Goal: Task Accomplishment & Management: Manage account settings

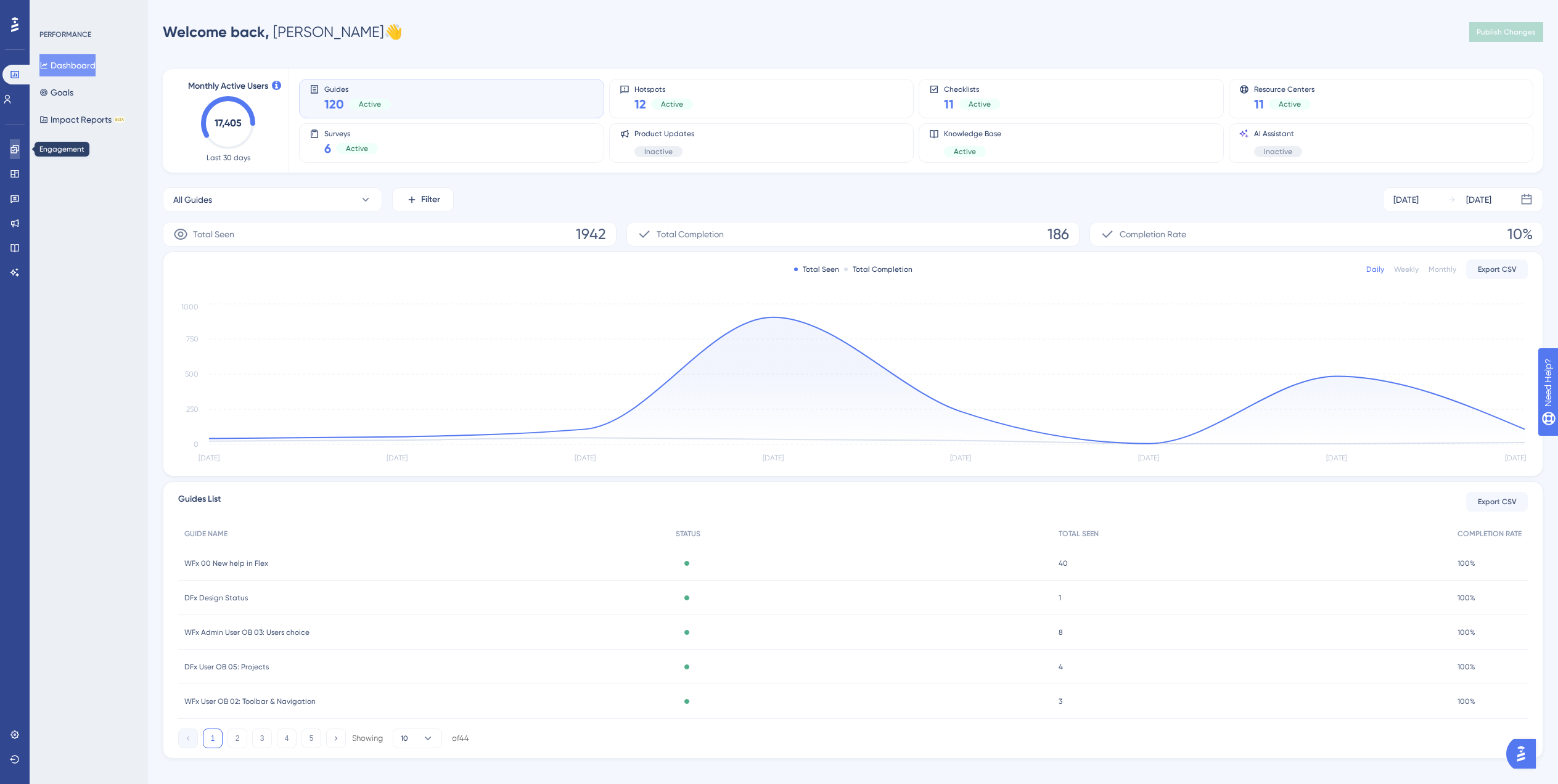
click at [15, 150] on icon at bounding box center [15, 149] width 10 height 10
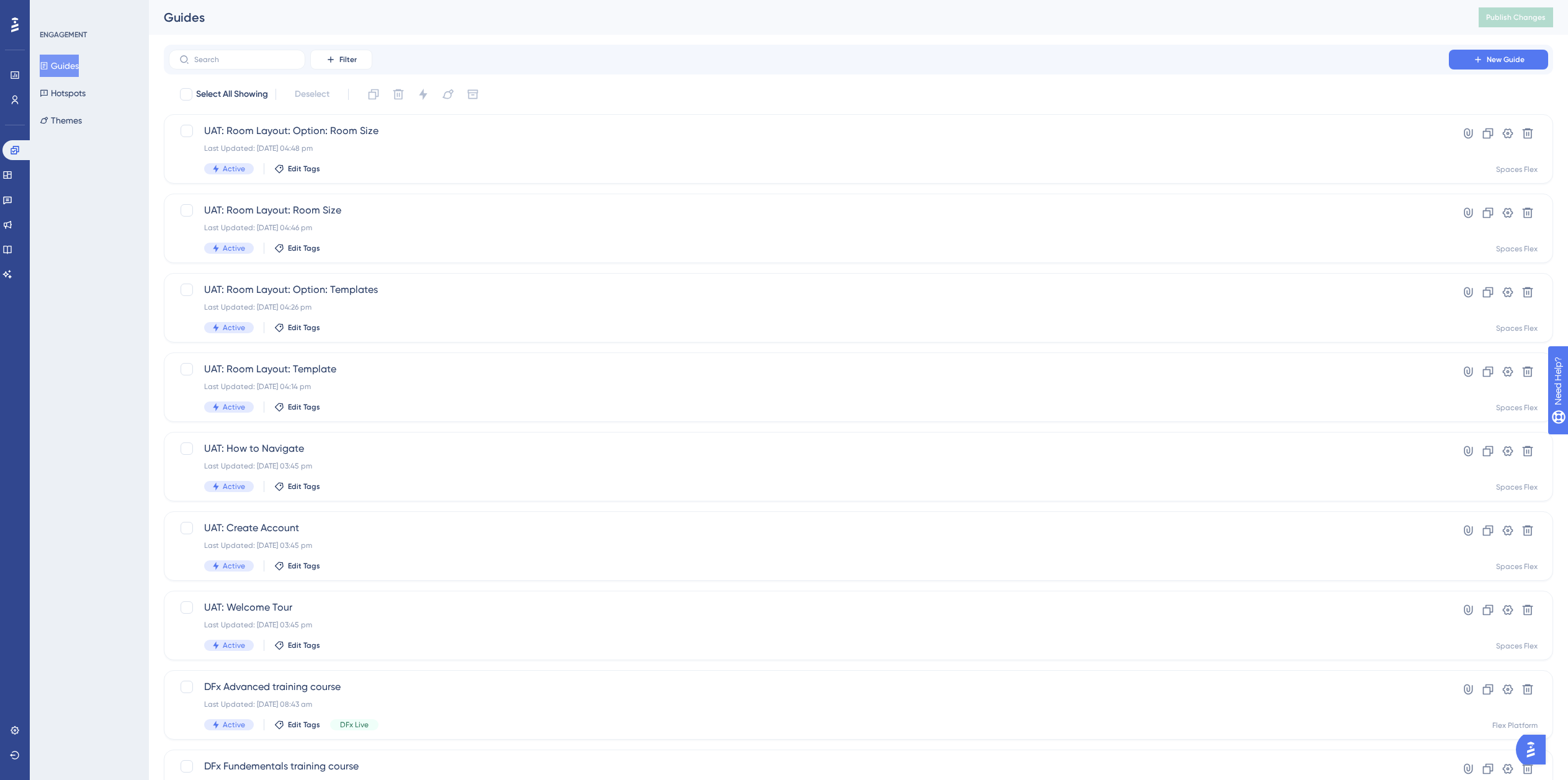
click at [72, 60] on button "Guides" at bounding box center [59, 65] width 39 height 23
click at [257, 56] on input "text" at bounding box center [244, 59] width 101 height 9
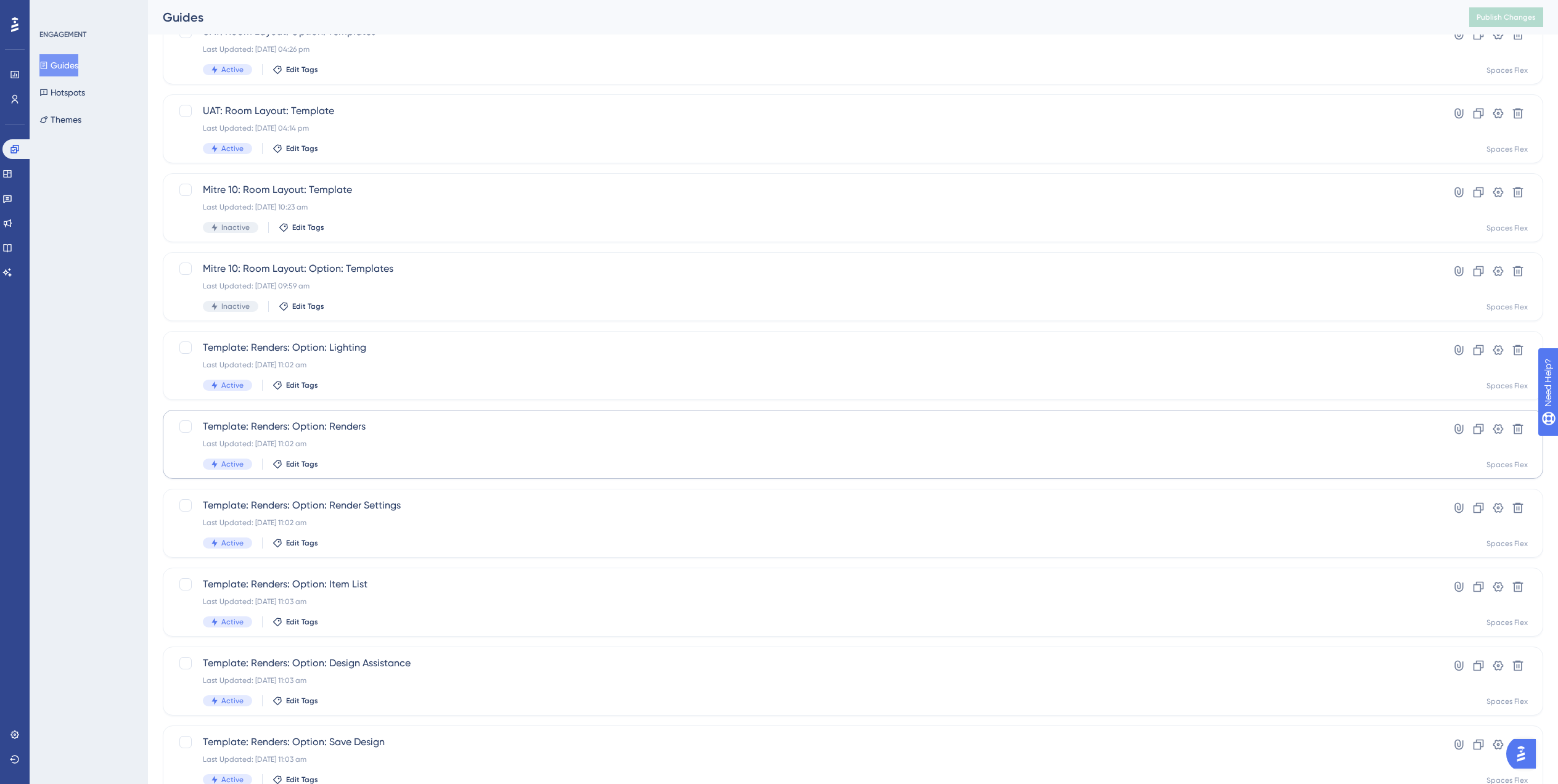
scroll to position [173, 0]
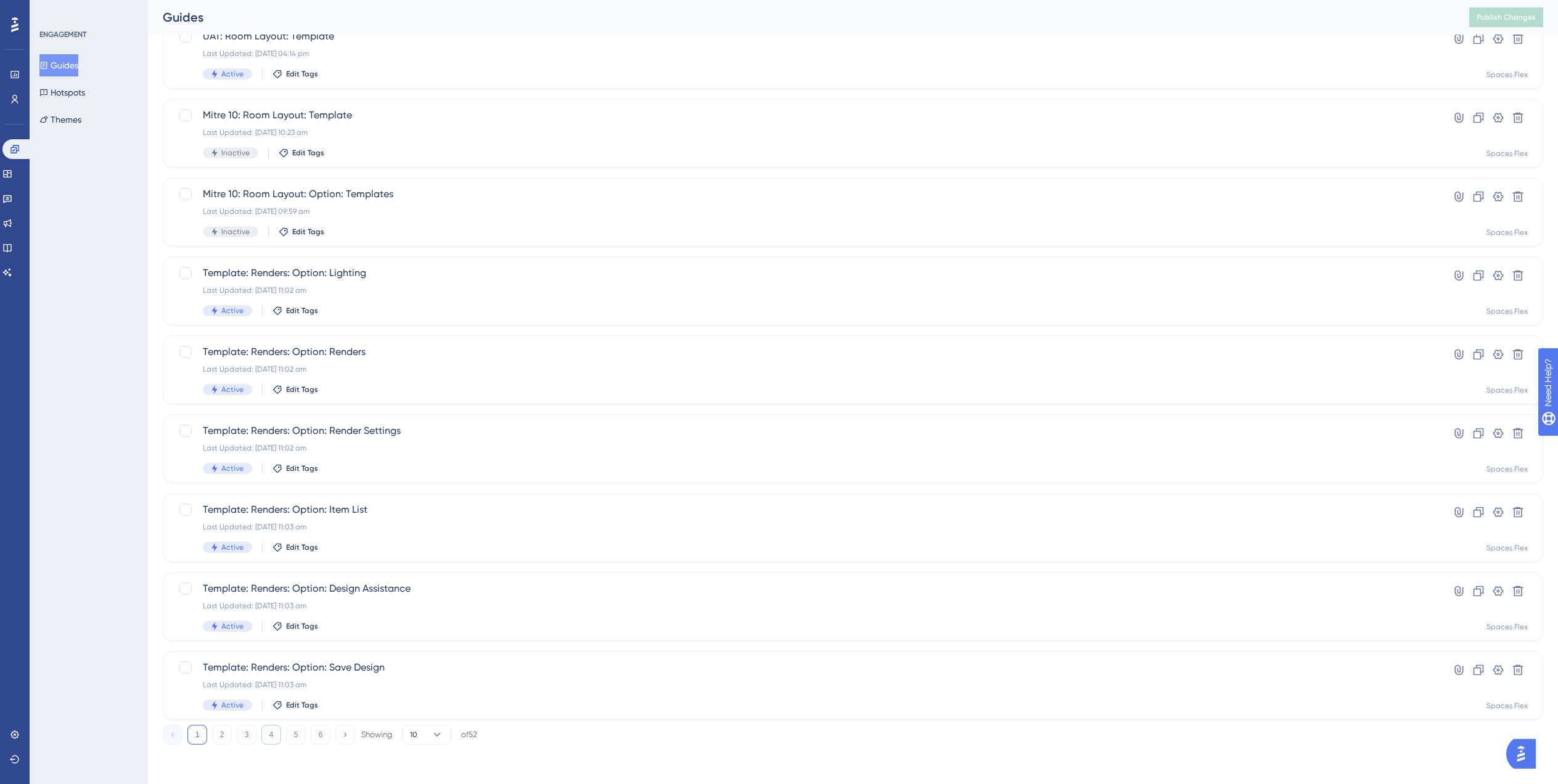
type input "Template"
click at [264, 739] on button "4" at bounding box center [271, 735] width 20 height 20
click at [291, 734] on button "5" at bounding box center [296, 735] width 20 height 20
click at [326, 738] on button "6" at bounding box center [321, 735] width 20 height 20
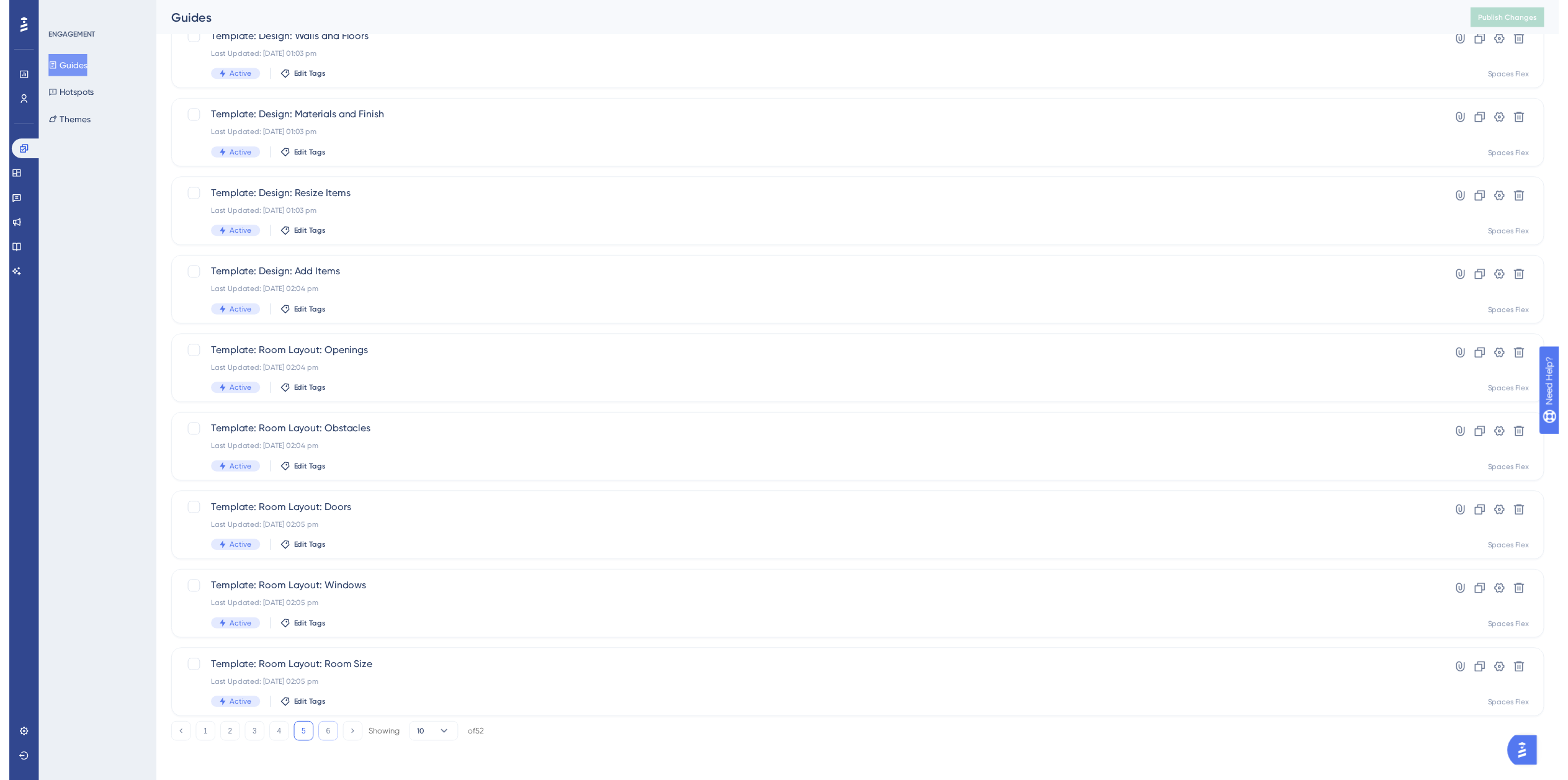
scroll to position [0, 0]
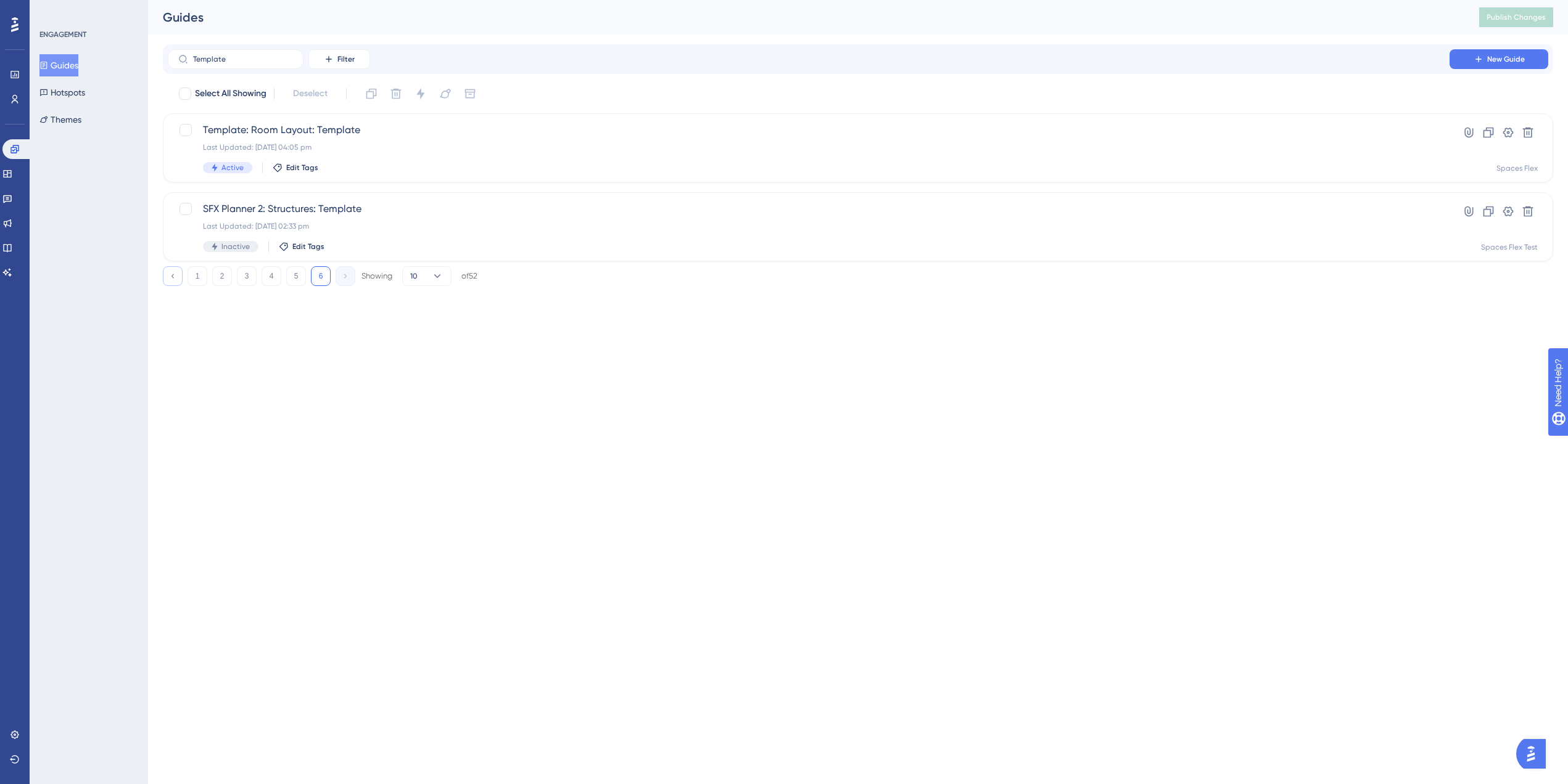
click at [175, 280] on icon at bounding box center [172, 276] width 8 height 8
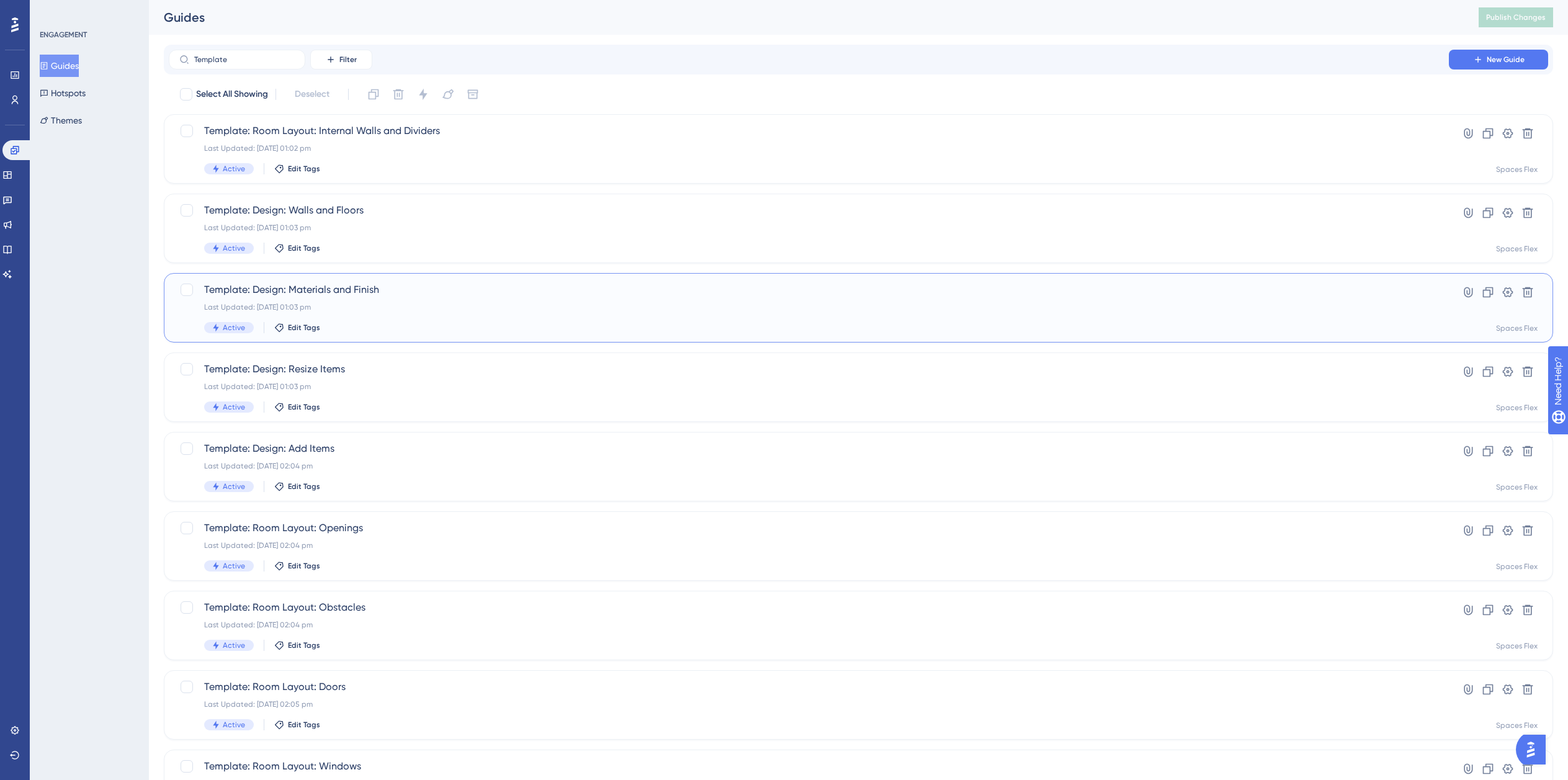
click at [439, 307] on div "Last Updated: [DATE] 01:03 pm" at bounding box center [808, 307] width 1210 height 10
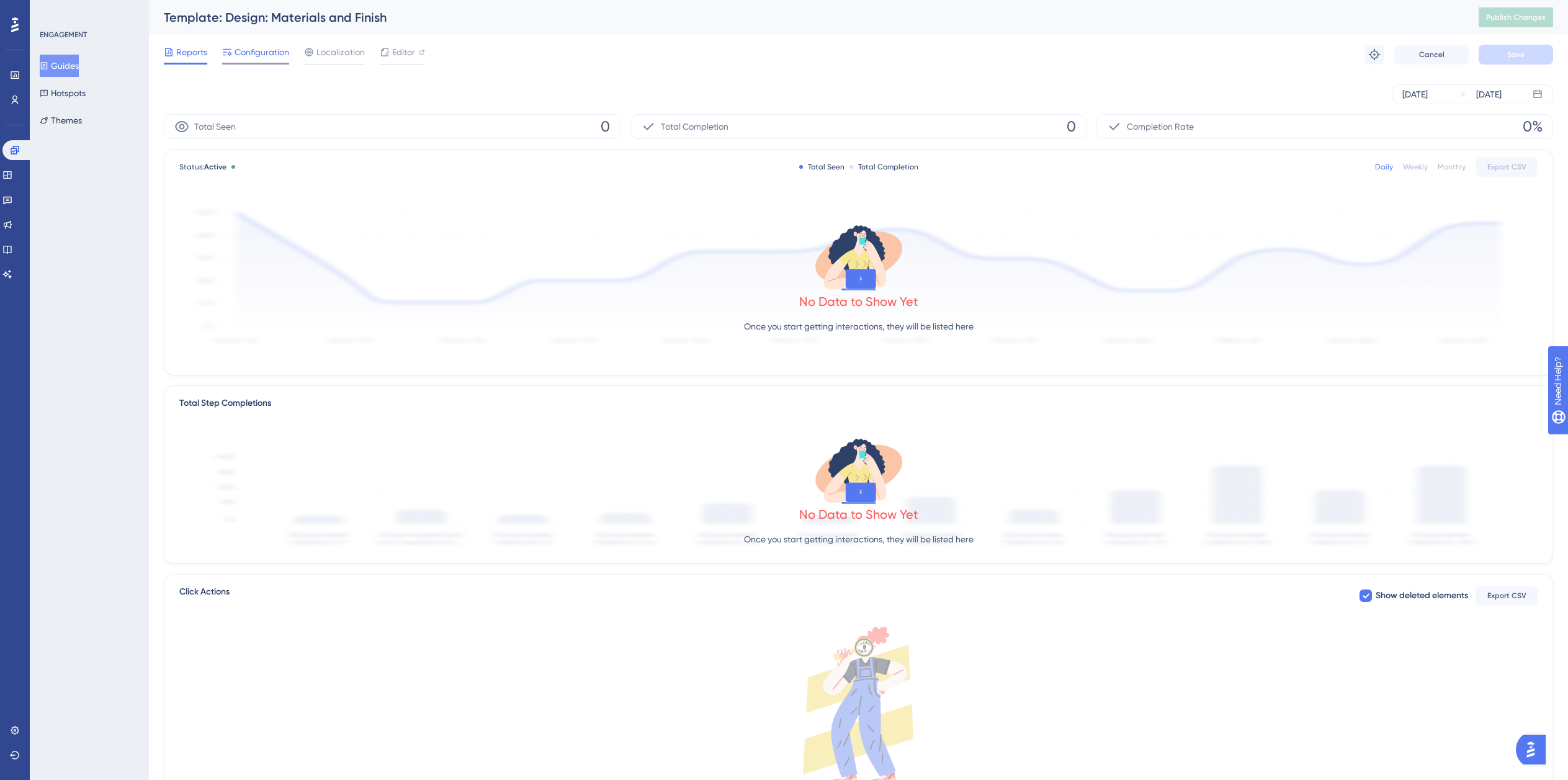
click at [254, 51] on span "Configuration" at bounding box center [261, 52] width 54 height 15
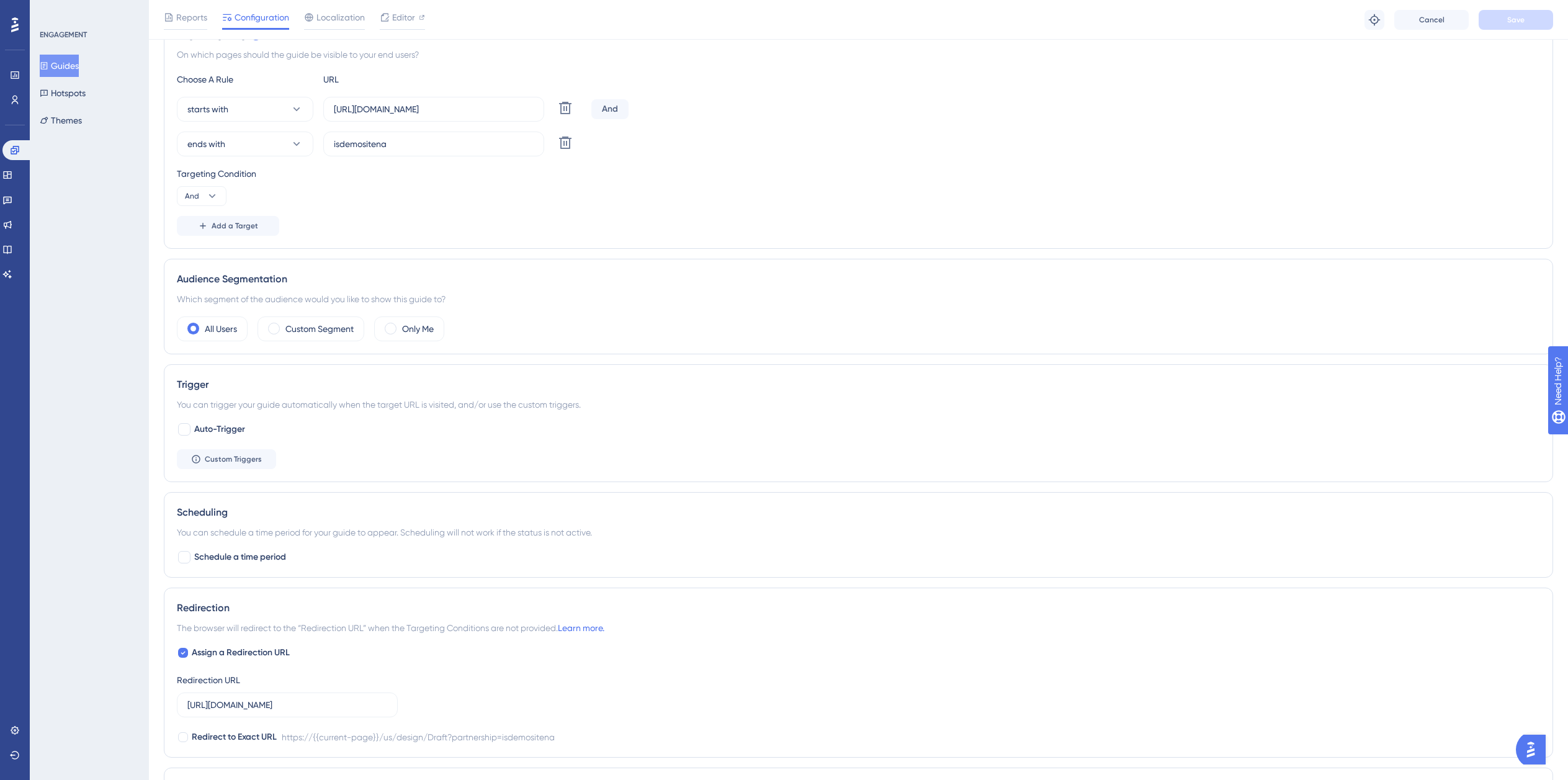
scroll to position [373, 0]
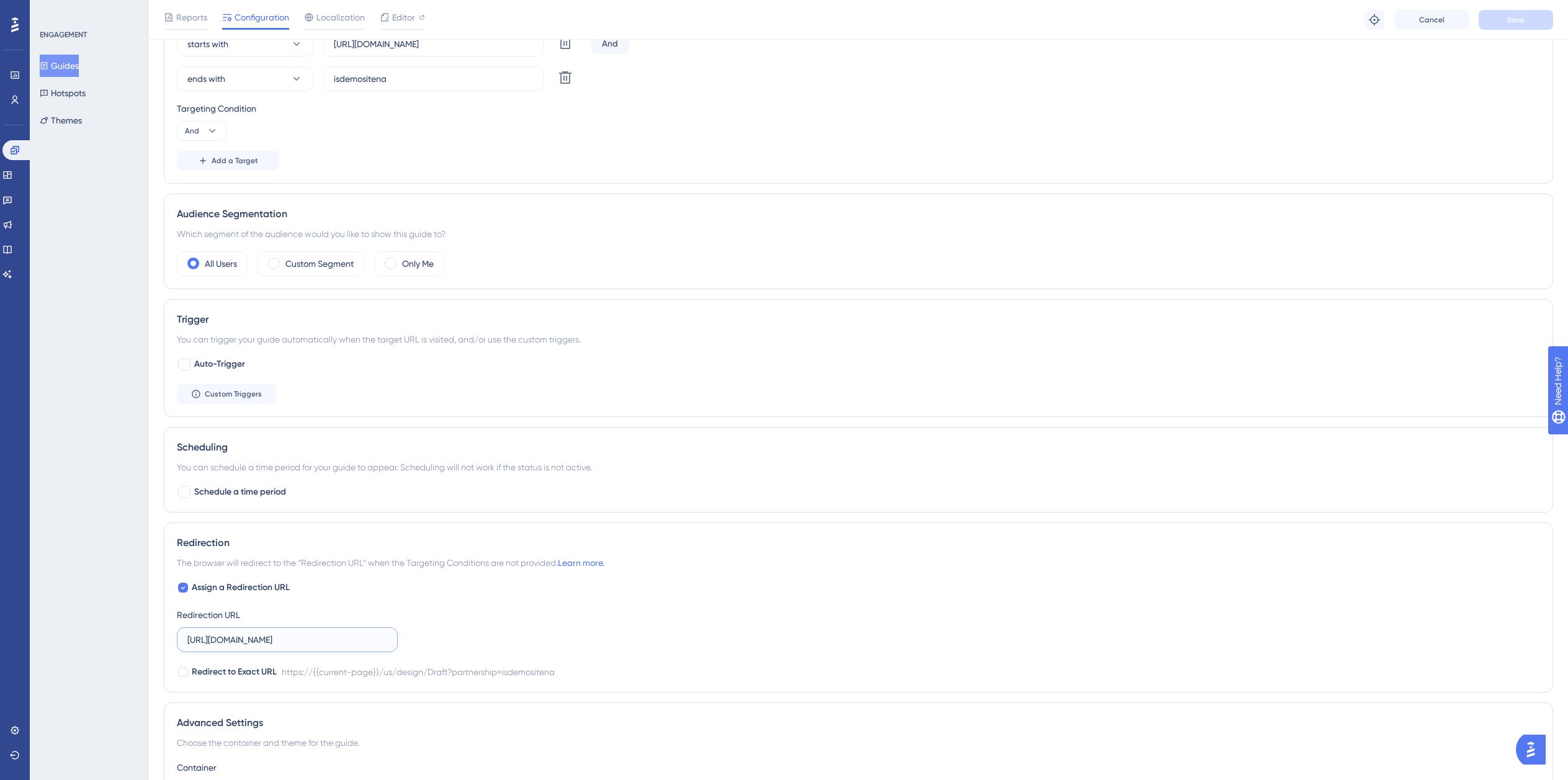
click at [363, 641] on input "[URL][DOMAIN_NAME]" at bounding box center [288, 640] width 200 height 14
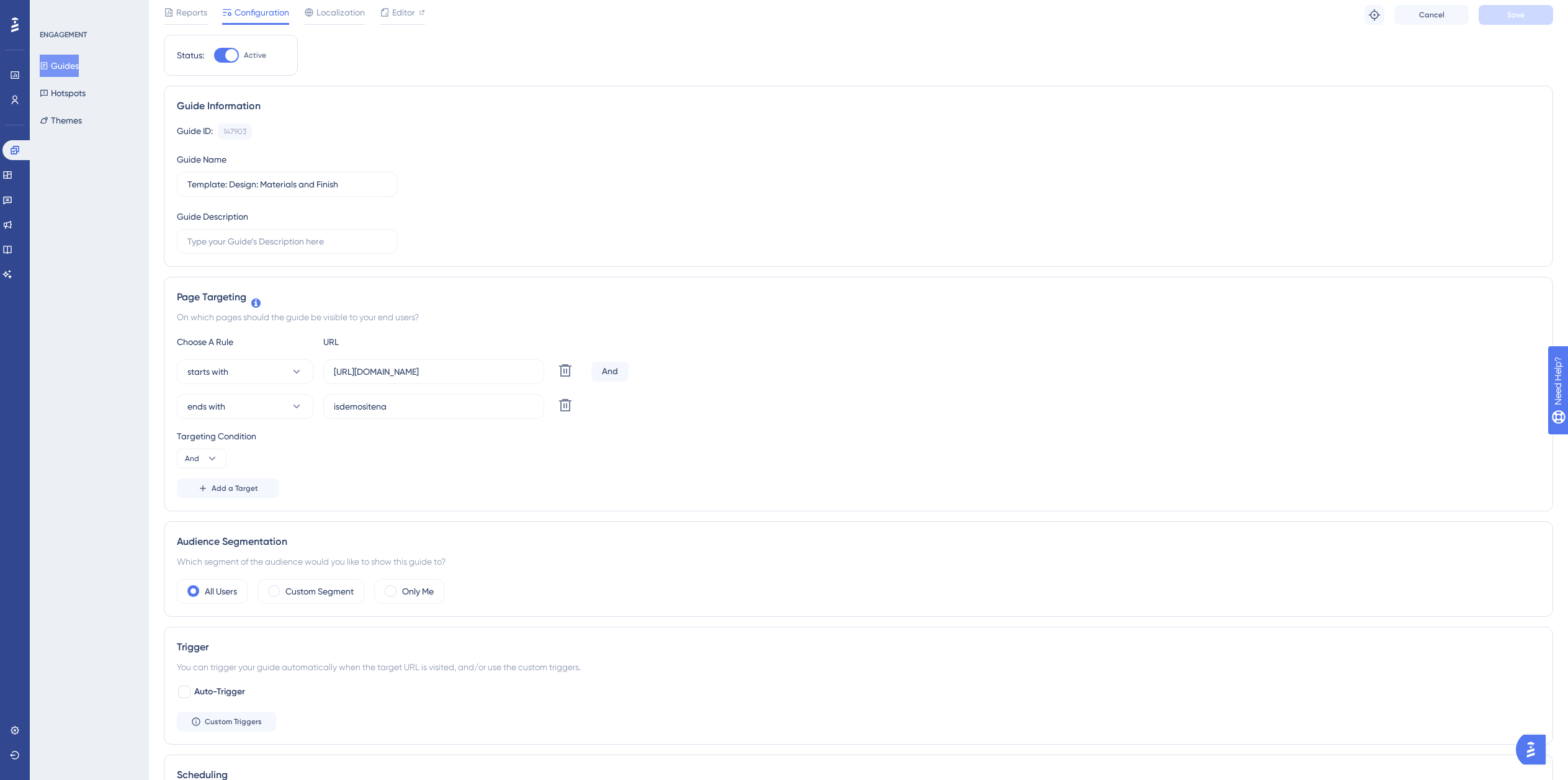
scroll to position [0, 0]
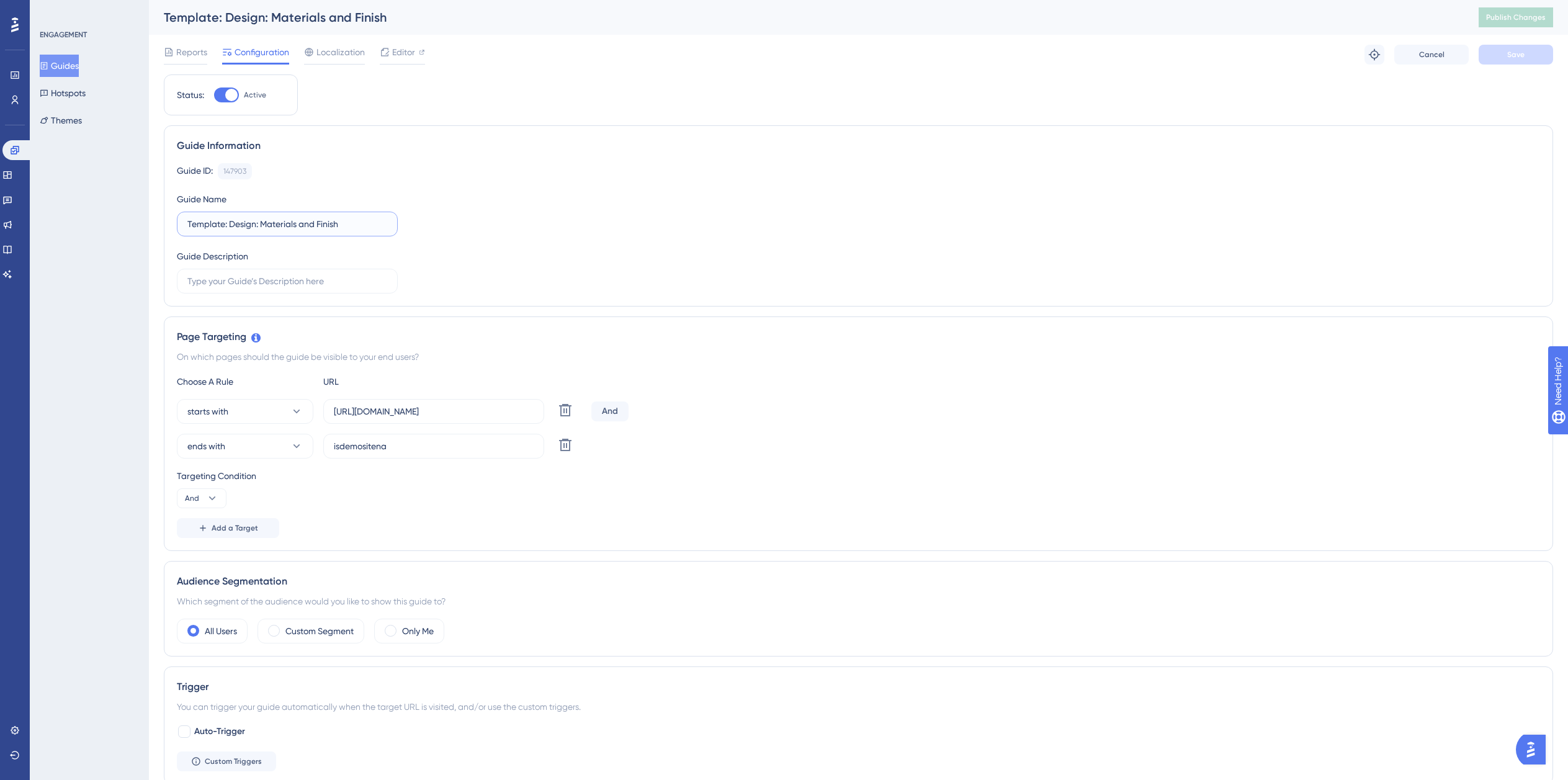
click at [199, 226] on input "Template: Design: Materials and Finish" at bounding box center [288, 224] width 200 height 14
click at [182, 225] on label "Template: Design: Materials and Finish" at bounding box center [287, 224] width 221 height 25
click at [188, 225] on input "Template: Design: Materials and Finish" at bounding box center [288, 224] width 200 height 14
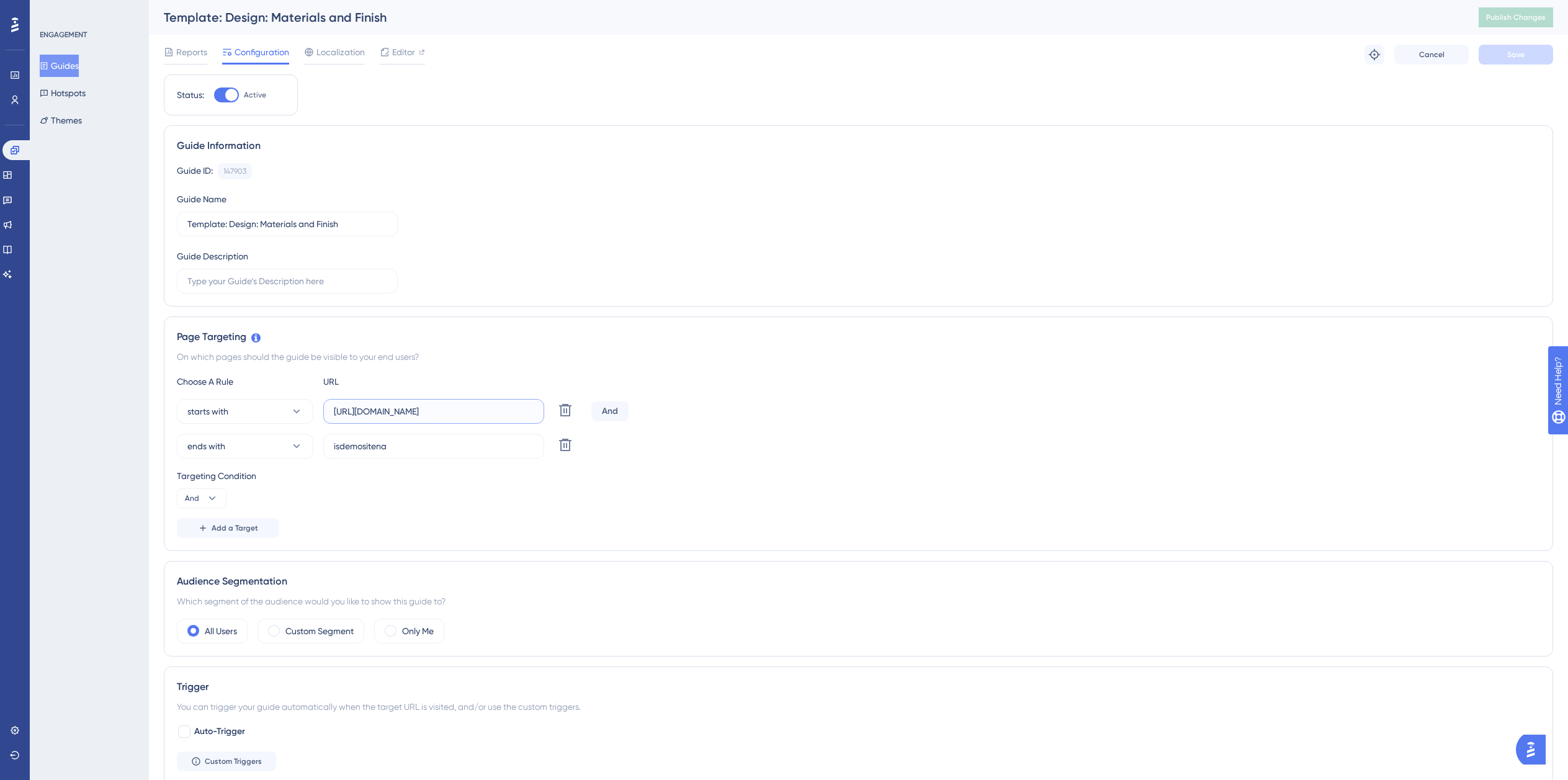
click at [414, 417] on input "[URL][DOMAIN_NAME]" at bounding box center [434, 411] width 200 height 14
click at [416, 454] on label "isdemositena" at bounding box center [434, 446] width 221 height 25
click at [416, 453] on input "isdemositena" at bounding box center [434, 446] width 200 height 14
click at [416, 454] on label "isdemositena" at bounding box center [434, 446] width 221 height 25
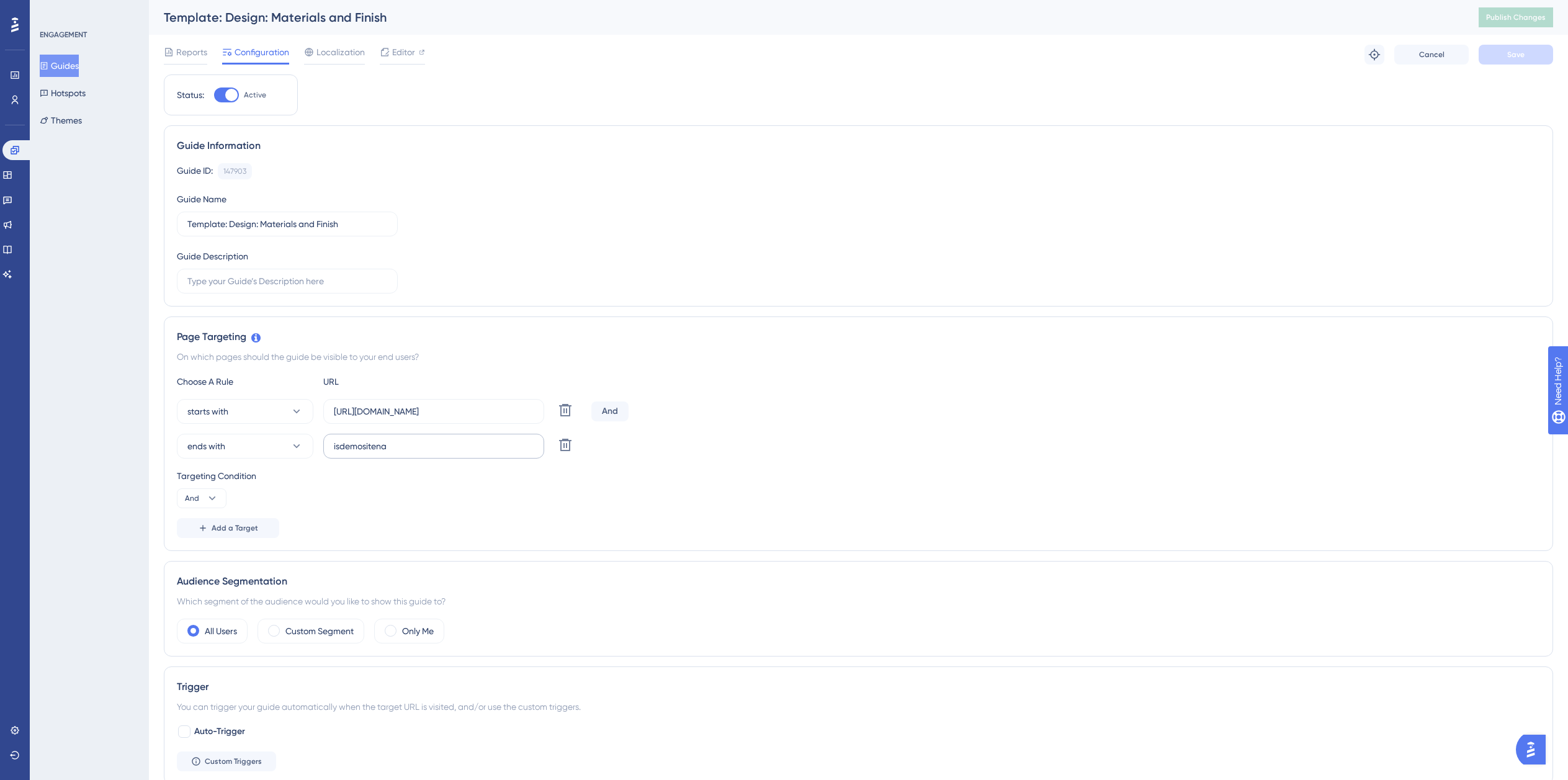
click at [416, 453] on input "isdemositena" at bounding box center [434, 446] width 200 height 14
click at [416, 454] on label "isdemositena" at bounding box center [434, 446] width 221 height 25
click at [416, 453] on input "isdemositena" at bounding box center [434, 446] width 200 height 14
click at [12, 174] on link at bounding box center [7, 175] width 10 height 20
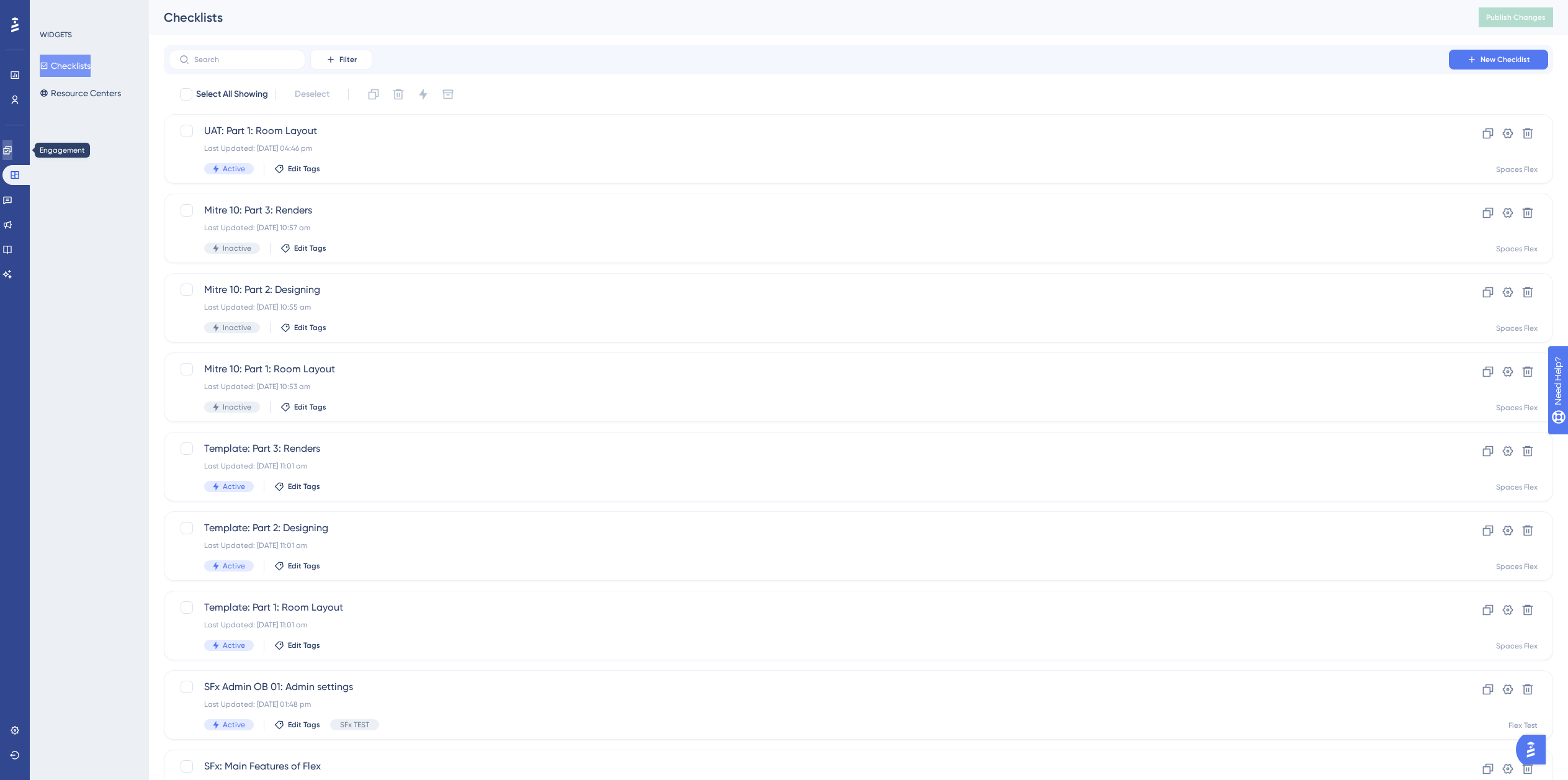
click at [8, 154] on link at bounding box center [7, 151] width 10 height 20
click at [227, 56] on input "text" at bounding box center [244, 59] width 101 height 9
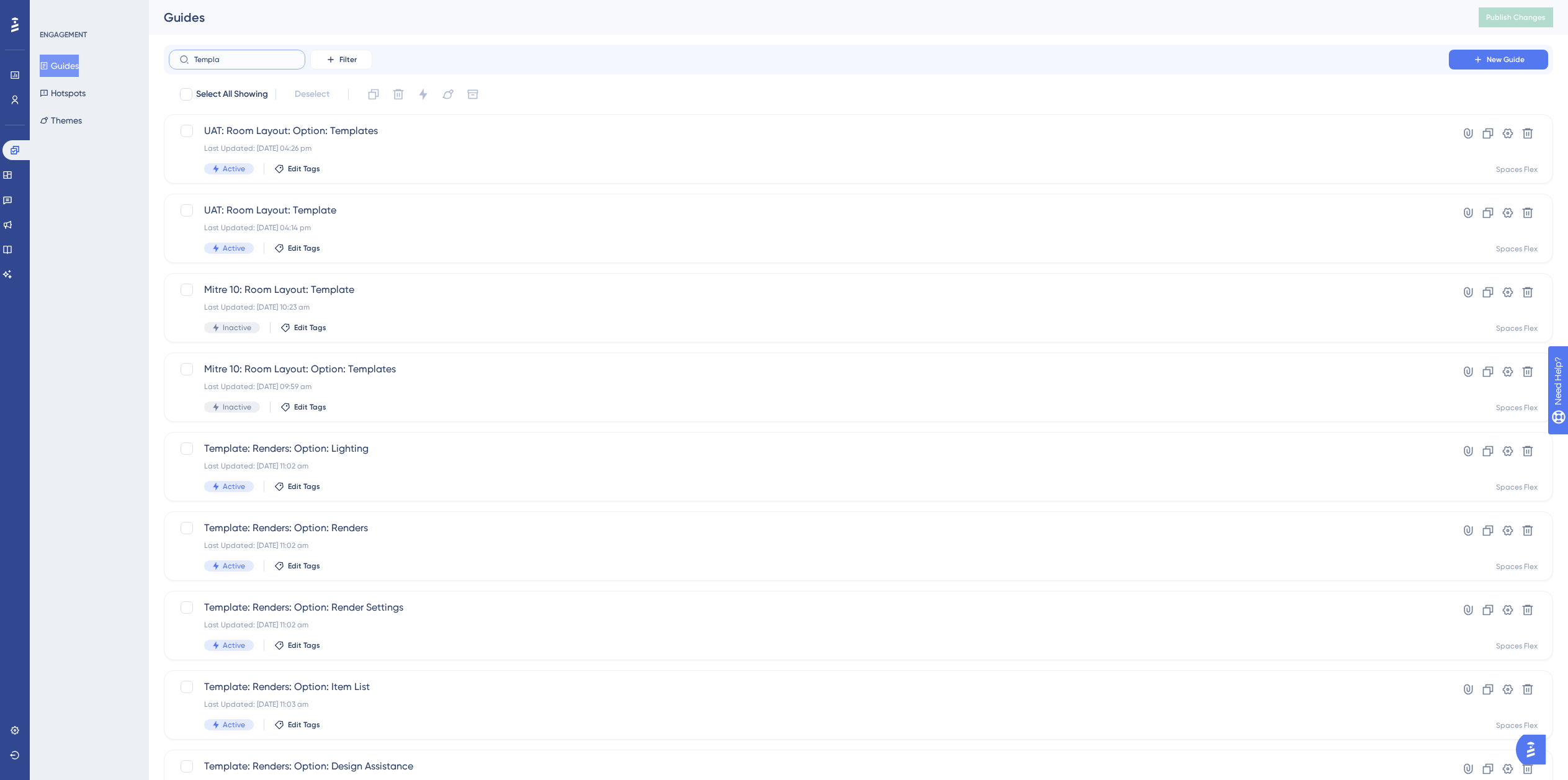
type input "Templae"
checkbox input "true"
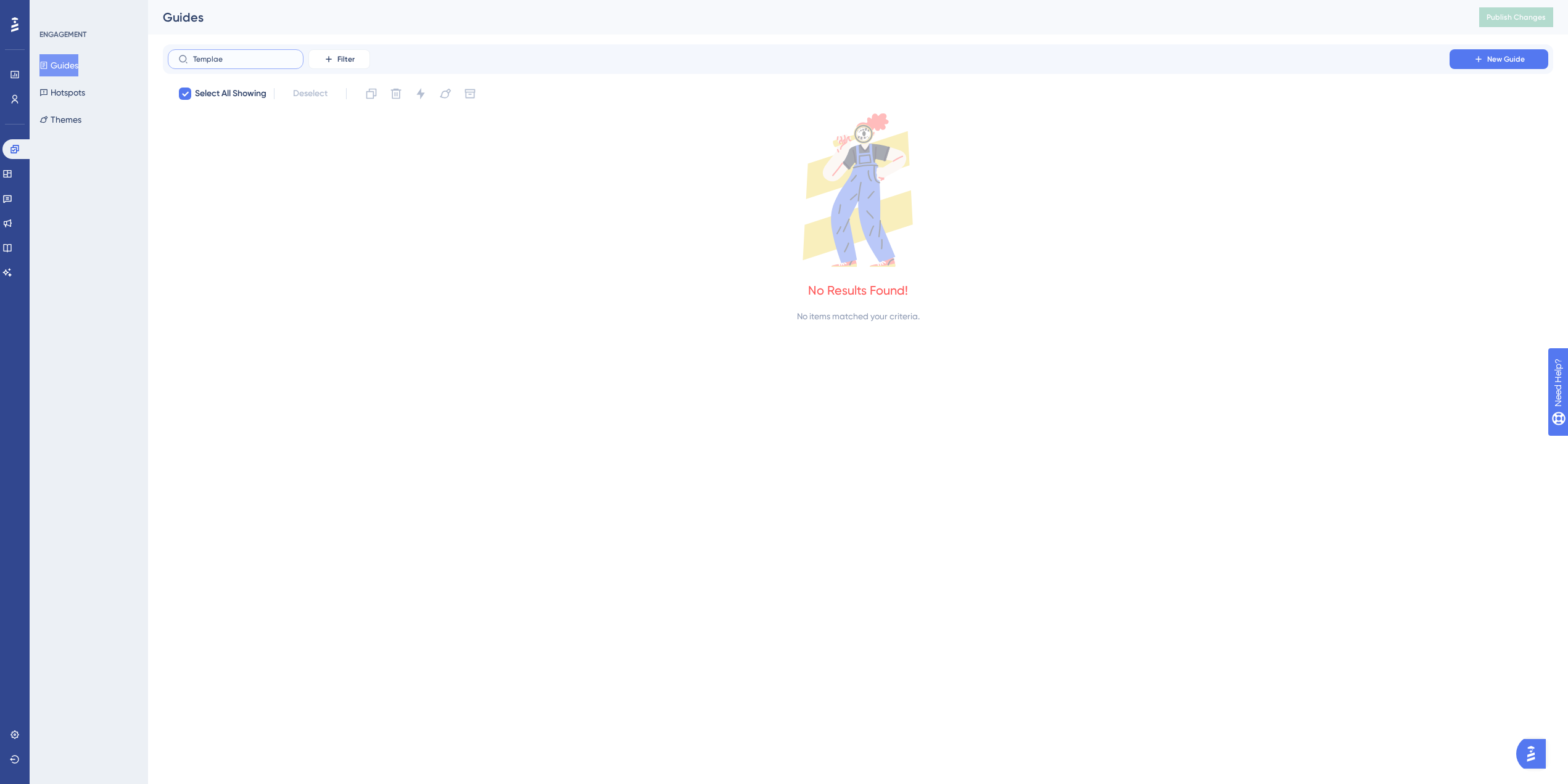
type input "Templa"
checkbox input "false"
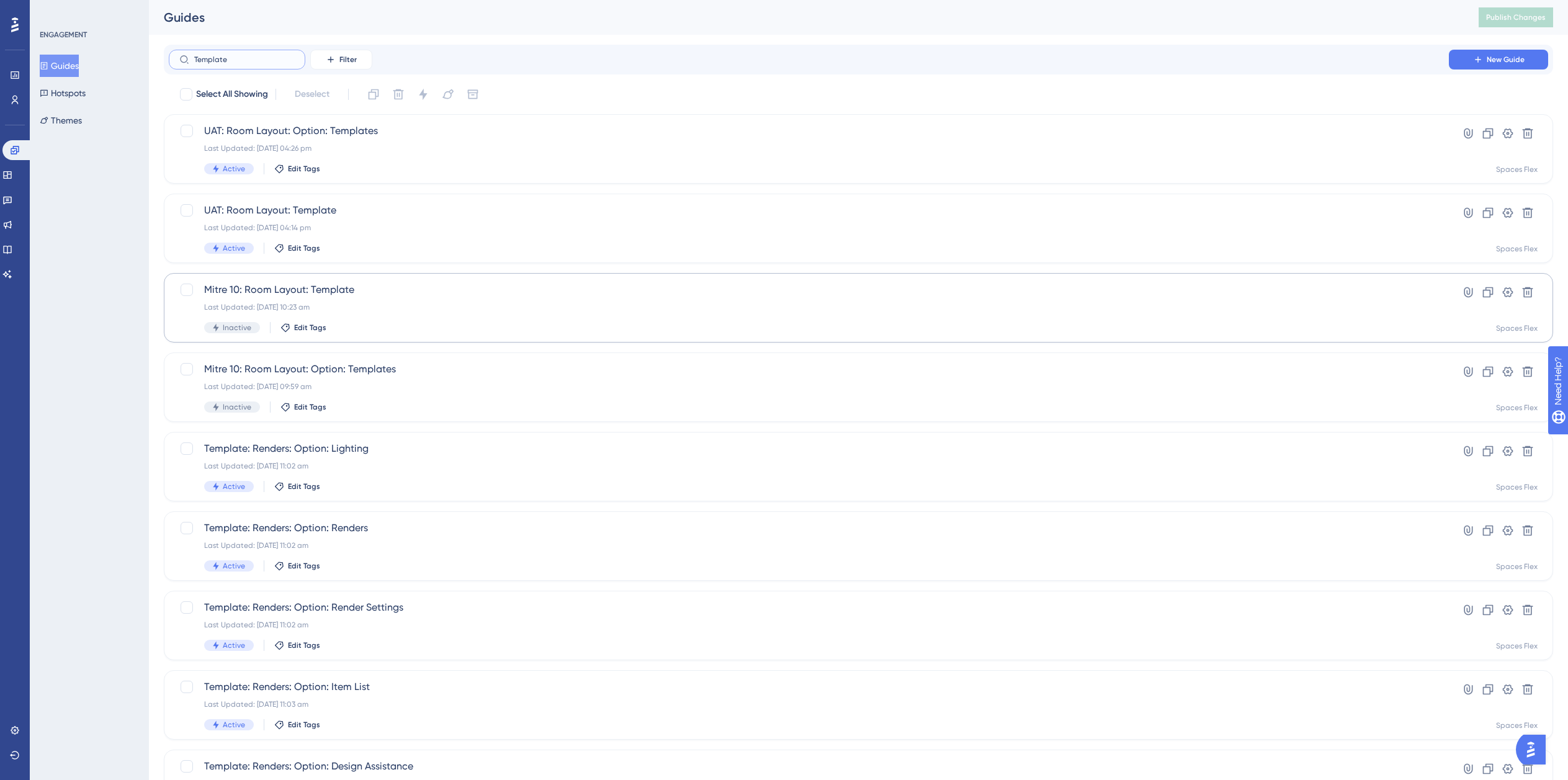
type input "Template"
click at [484, 283] on span "Mitre 10: Room Layout: Template" at bounding box center [808, 289] width 1210 height 15
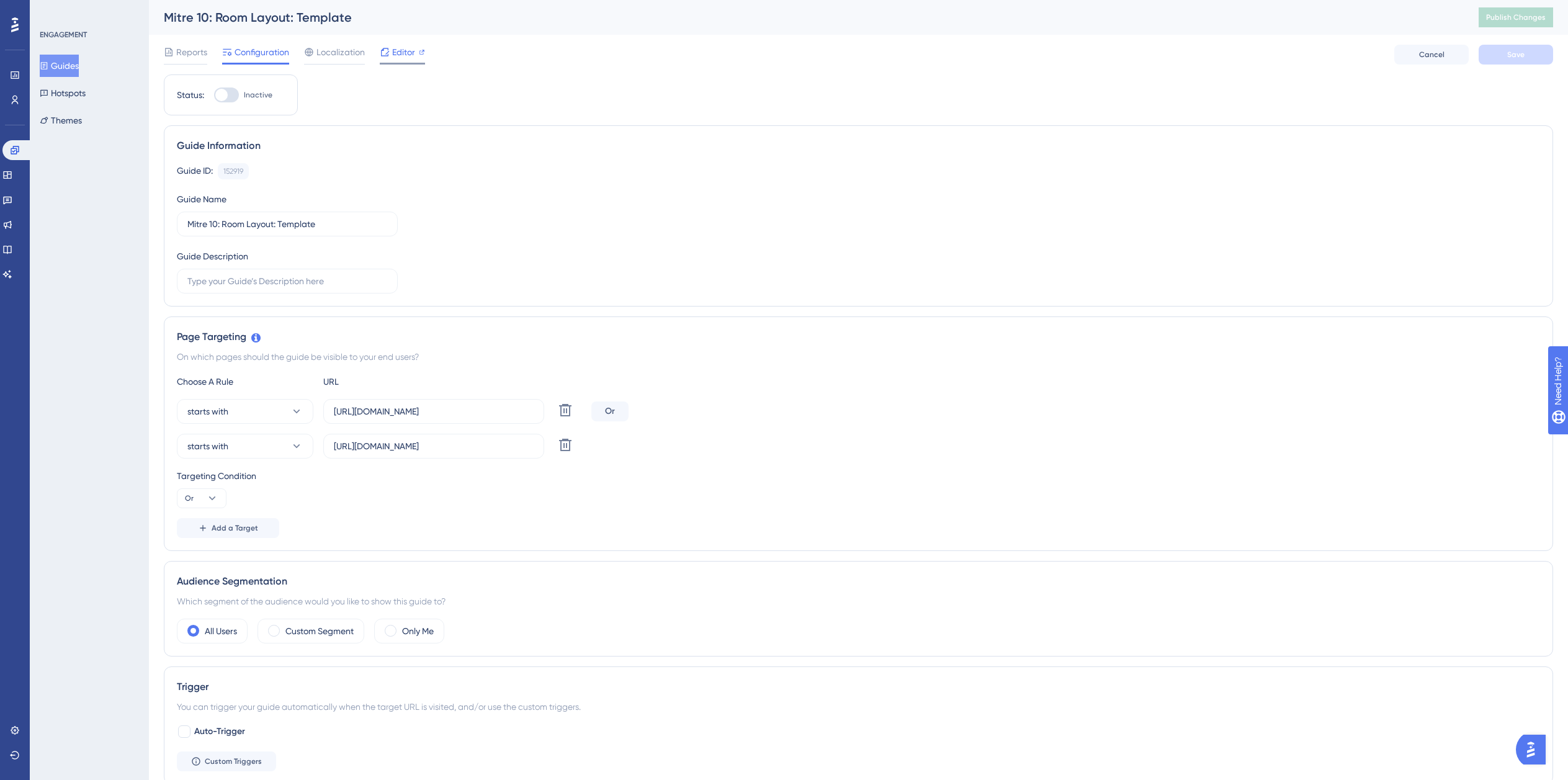
click at [402, 47] on span "Editor" at bounding box center [403, 52] width 23 height 15
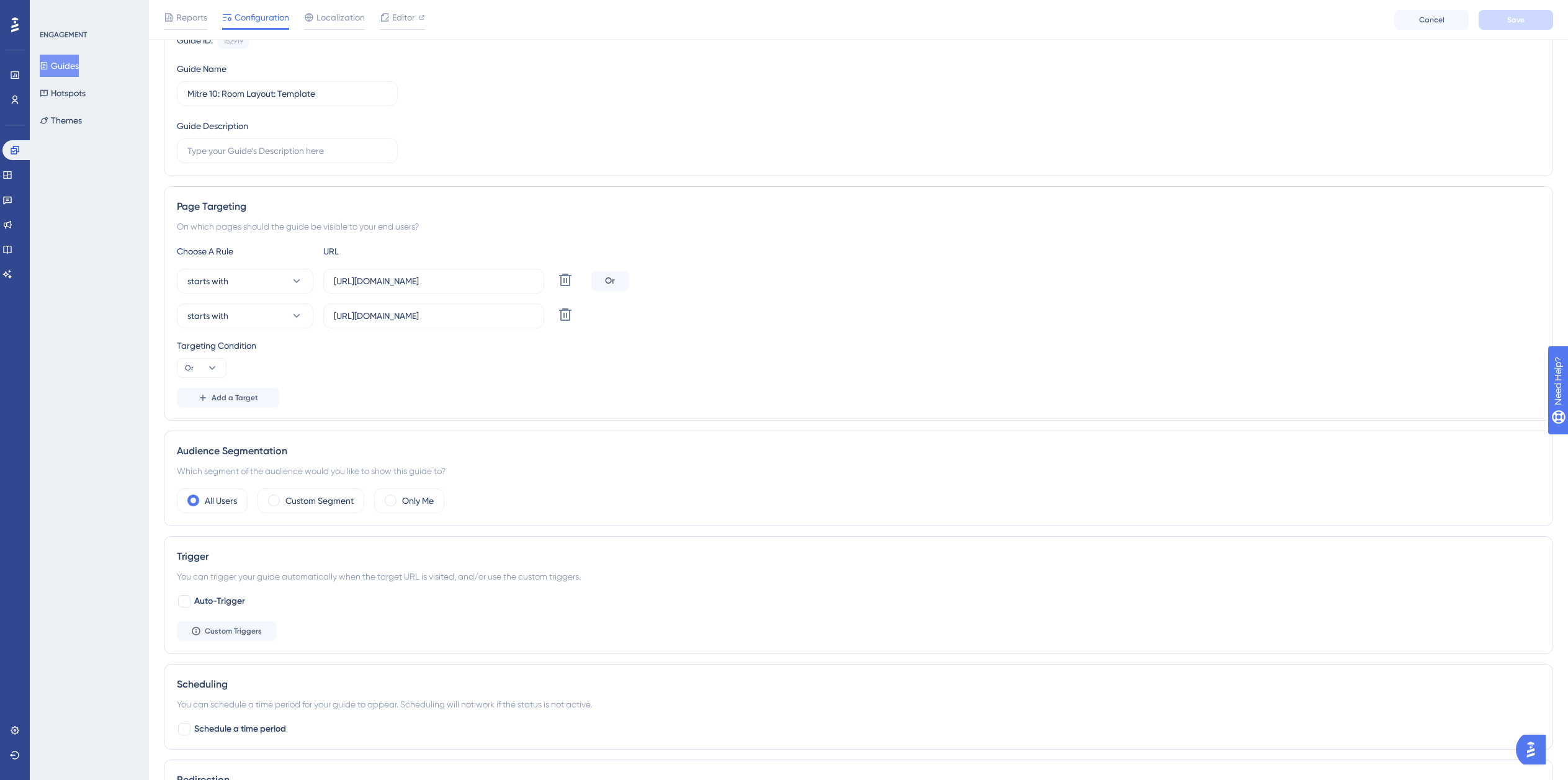
scroll to position [62, 0]
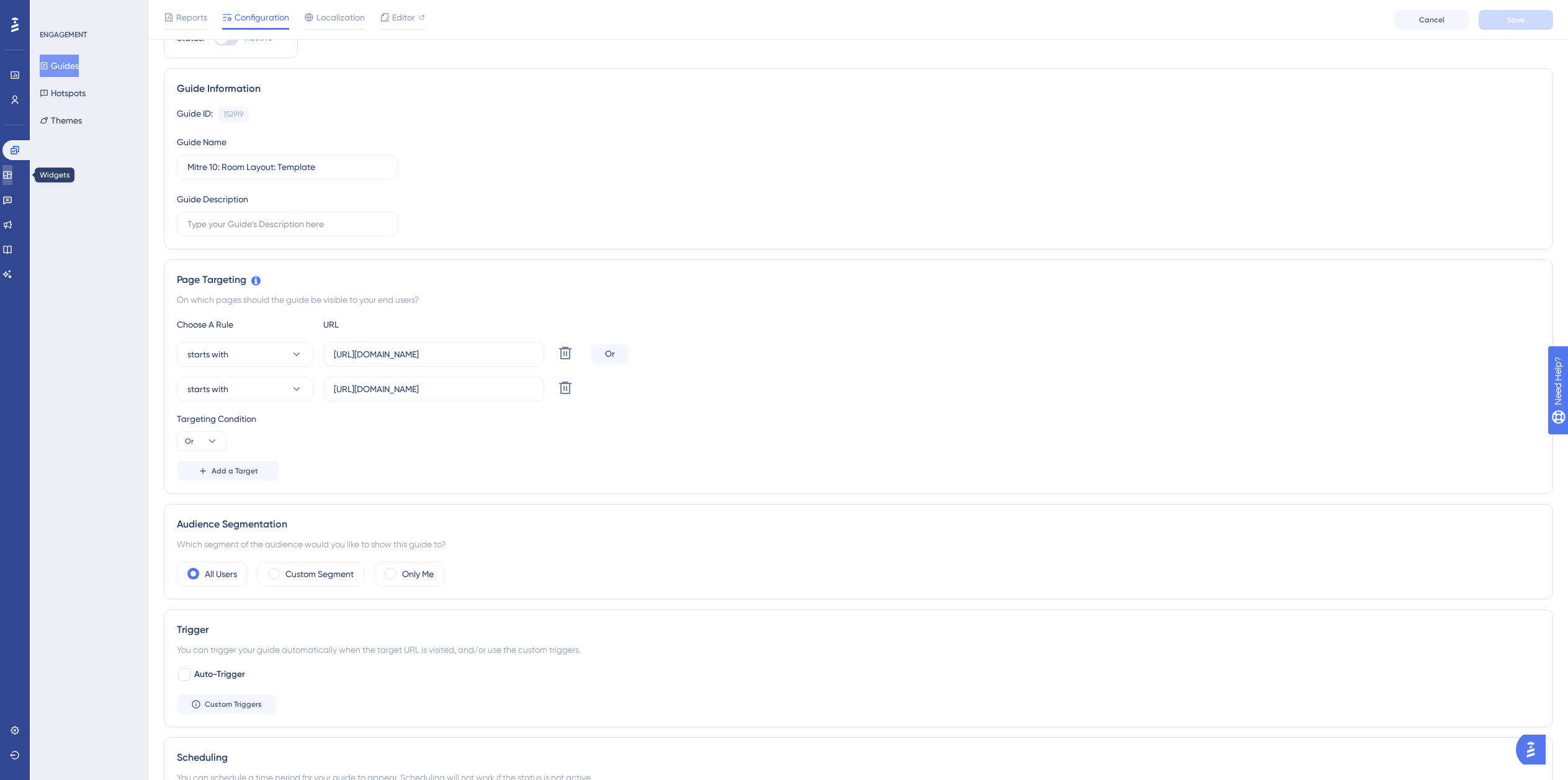
click at [11, 176] on icon at bounding box center [7, 175] width 8 height 8
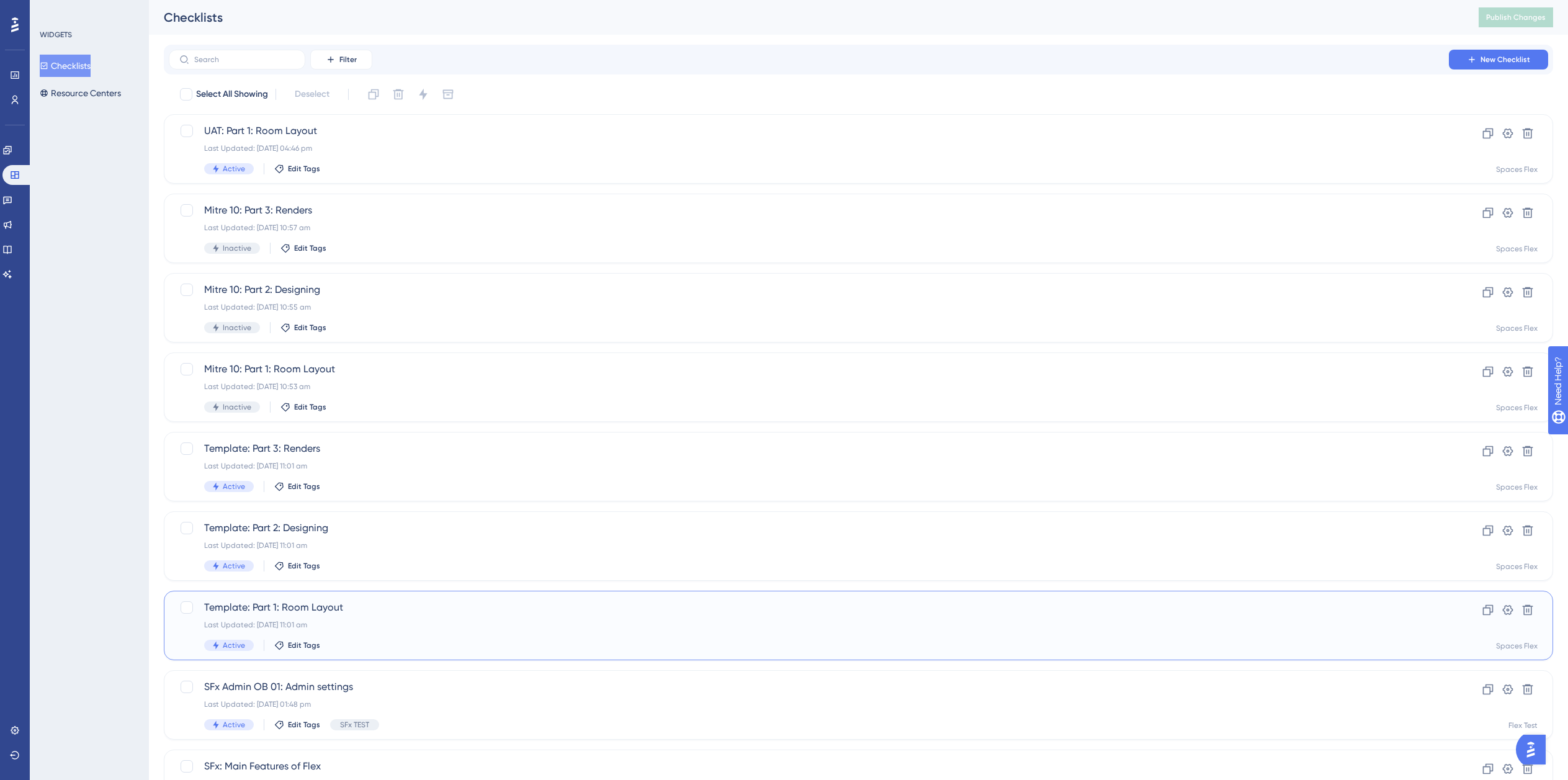
click at [398, 626] on div "Last Updated: [DATE] 11:01 am" at bounding box center [808, 625] width 1210 height 10
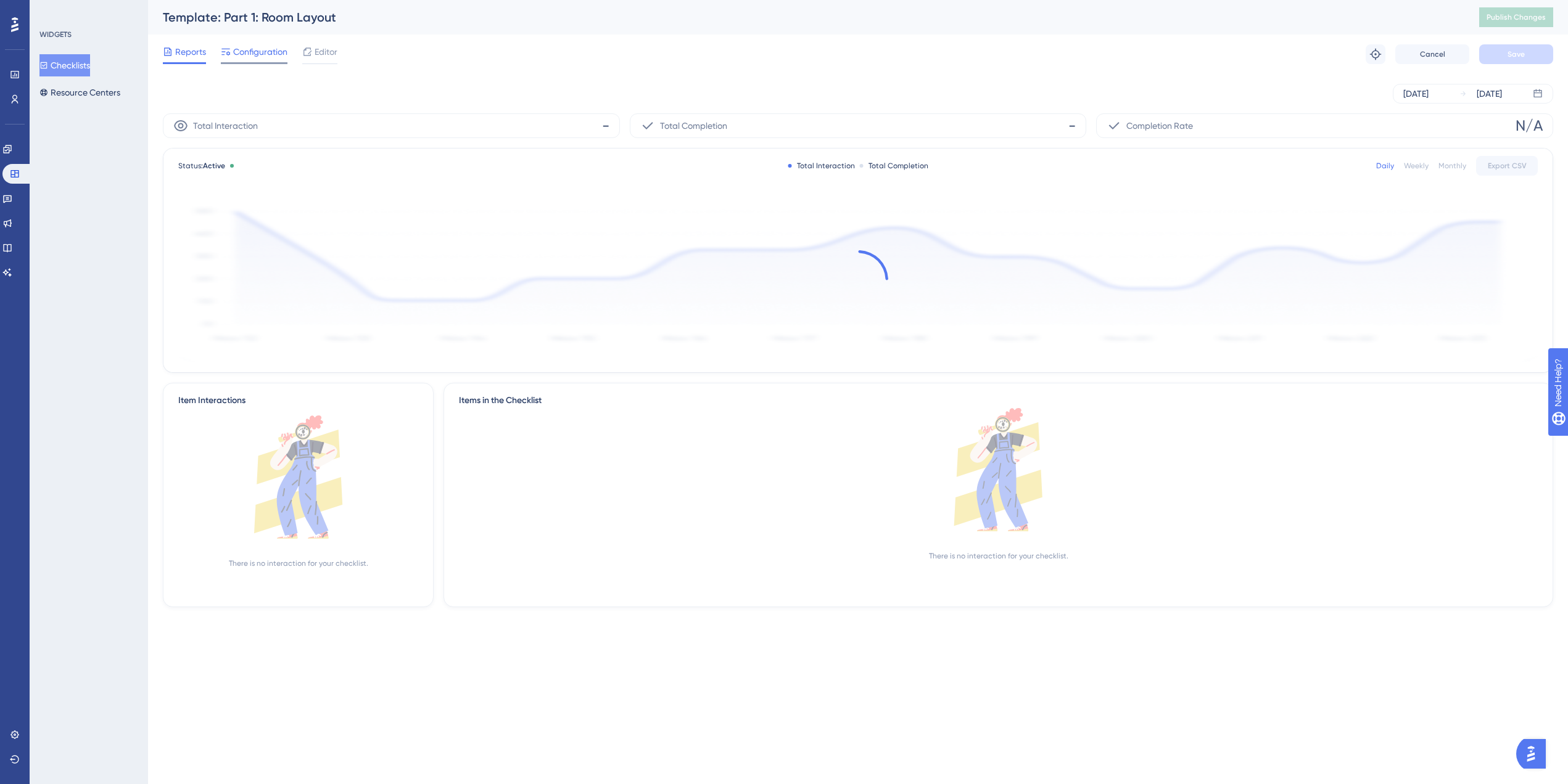
click at [231, 45] on div "Configuration" at bounding box center [254, 52] width 66 height 15
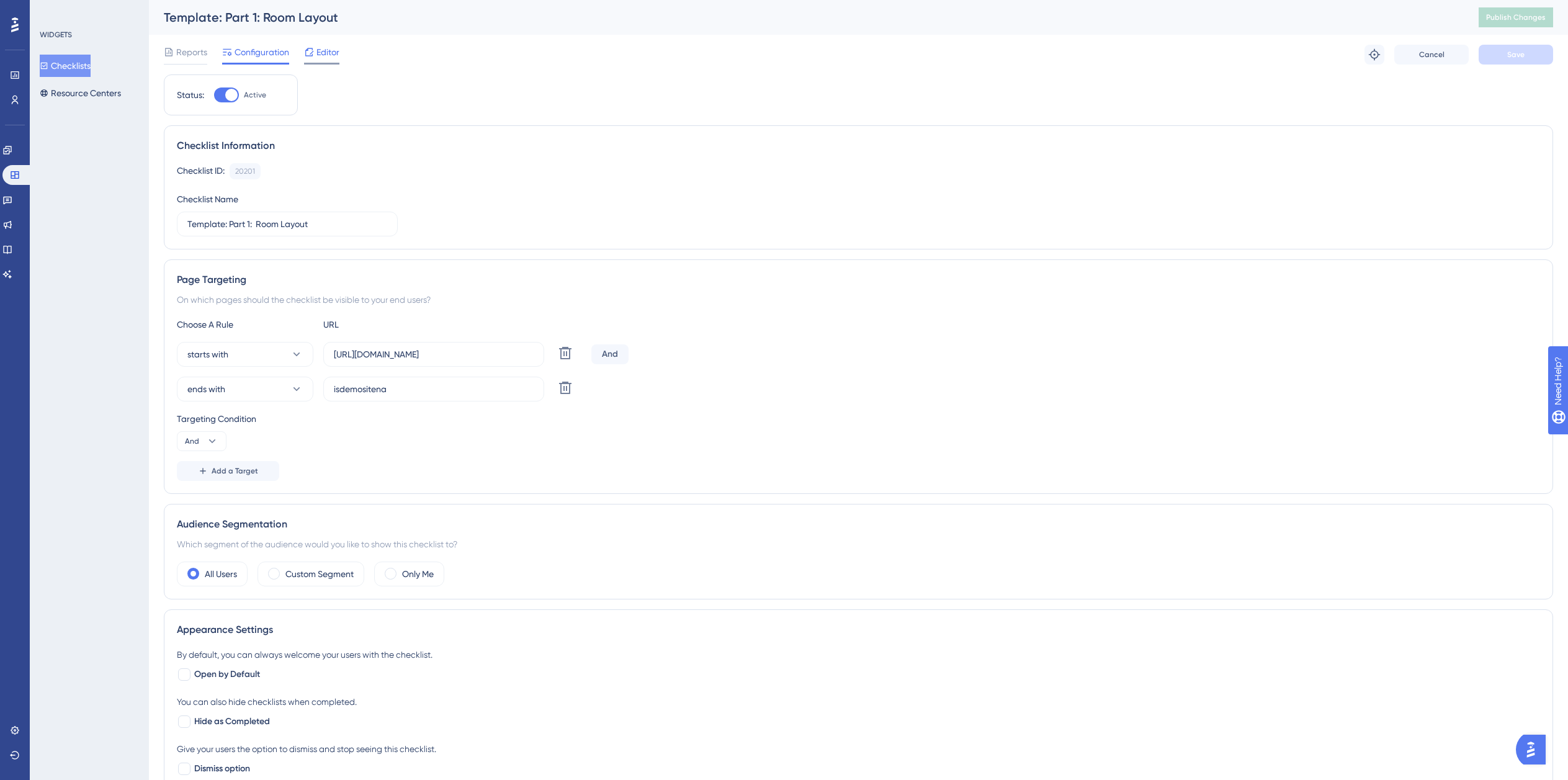
click at [321, 64] on div at bounding box center [322, 64] width 36 height 2
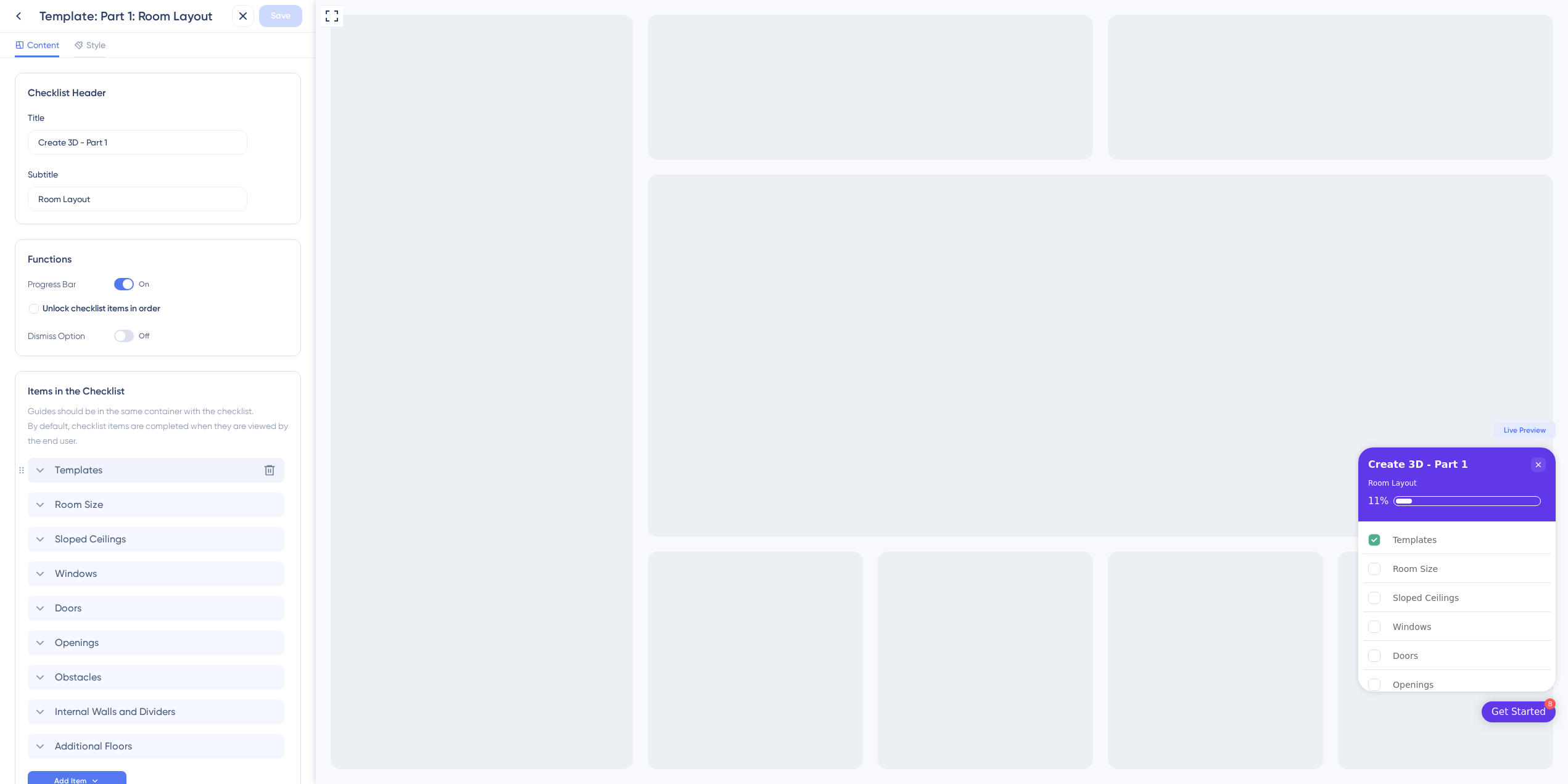
click at [35, 470] on icon at bounding box center [39, 470] width 15 height 15
click at [19, 15] on icon at bounding box center [18, 15] width 15 height 15
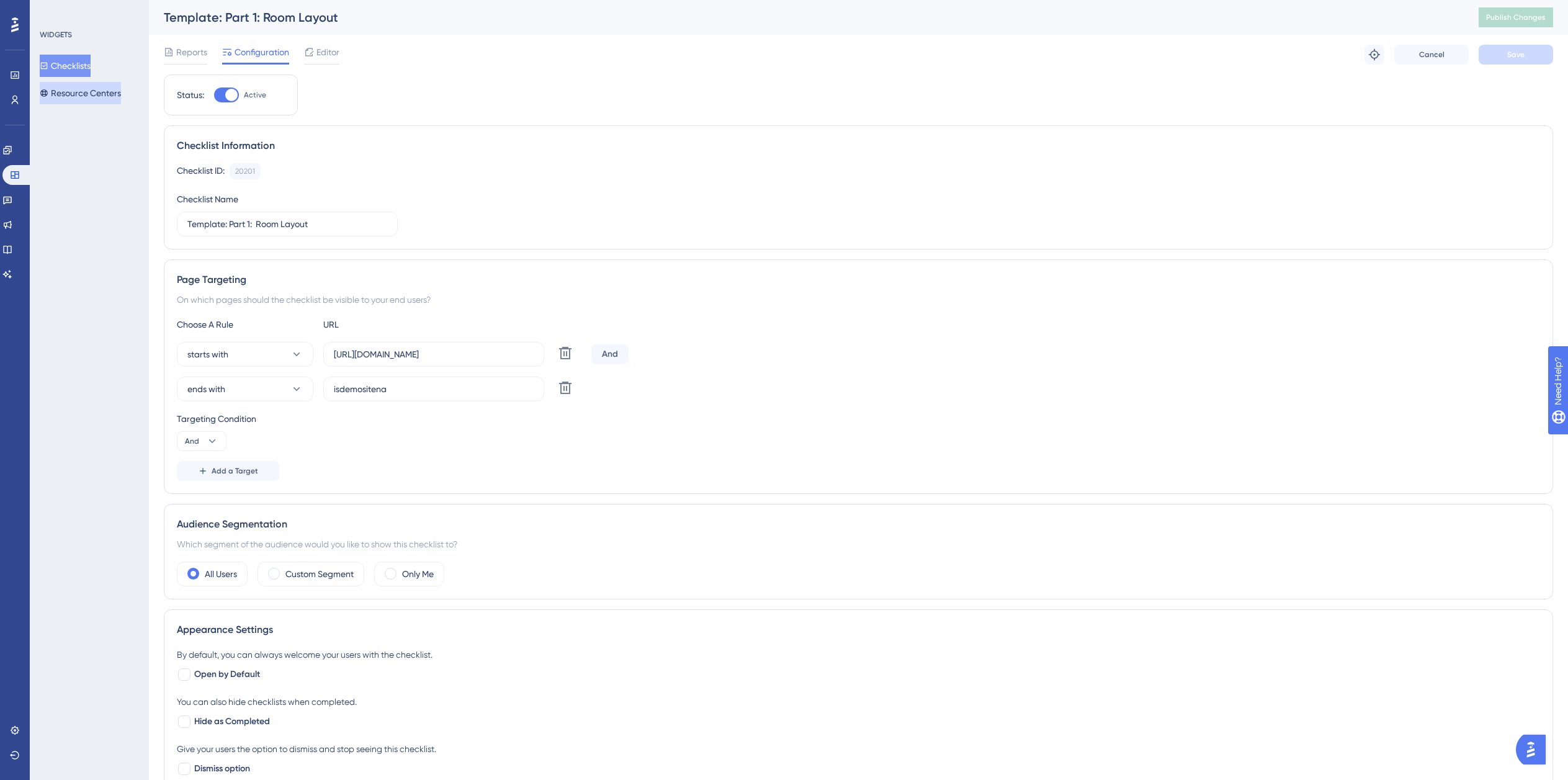
click at [78, 85] on button "Resource Centers" at bounding box center [80, 93] width 81 height 23
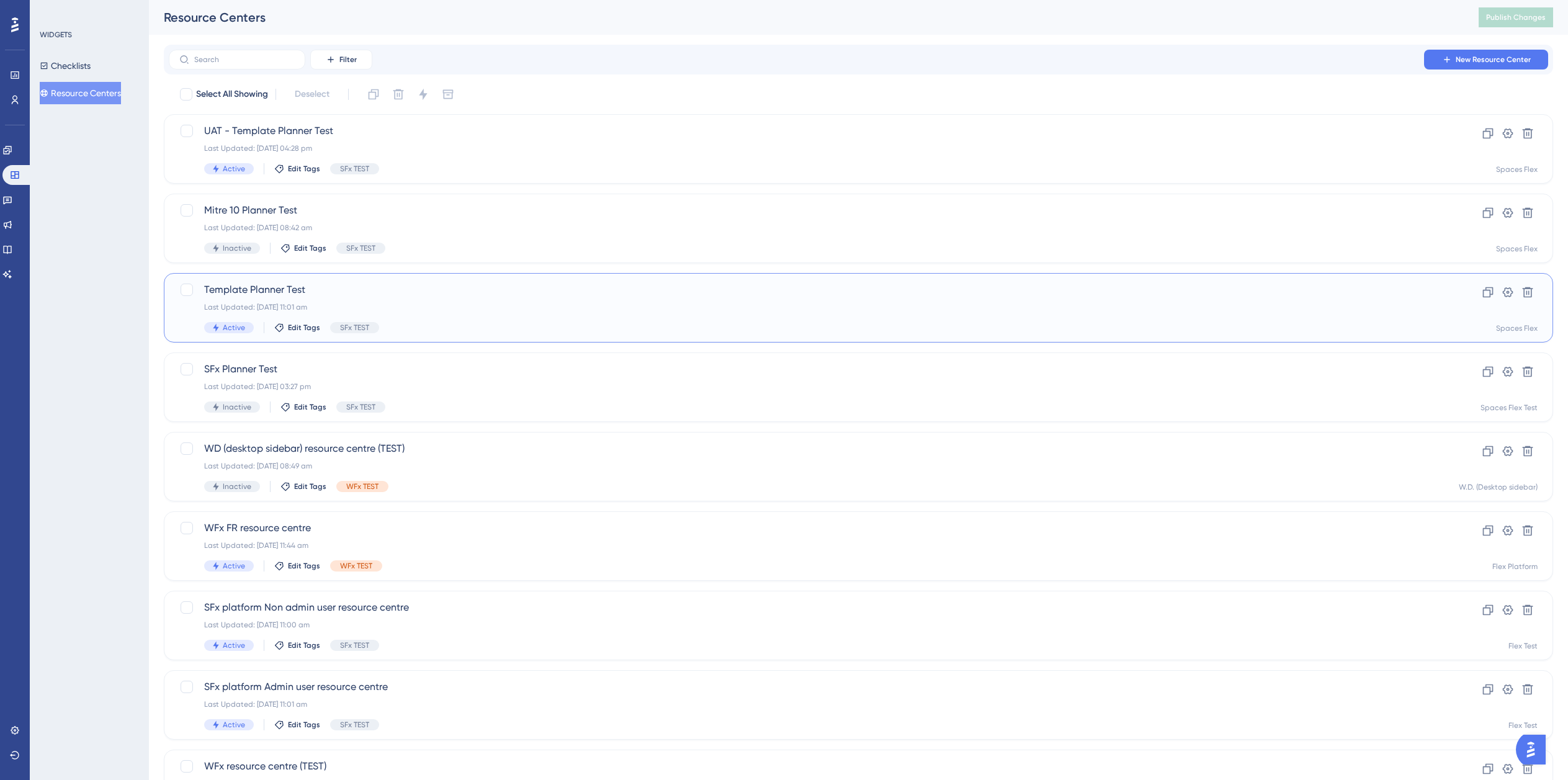
click at [442, 307] on div "Last Updated: [DATE] 11:01 am" at bounding box center [808, 307] width 1210 height 10
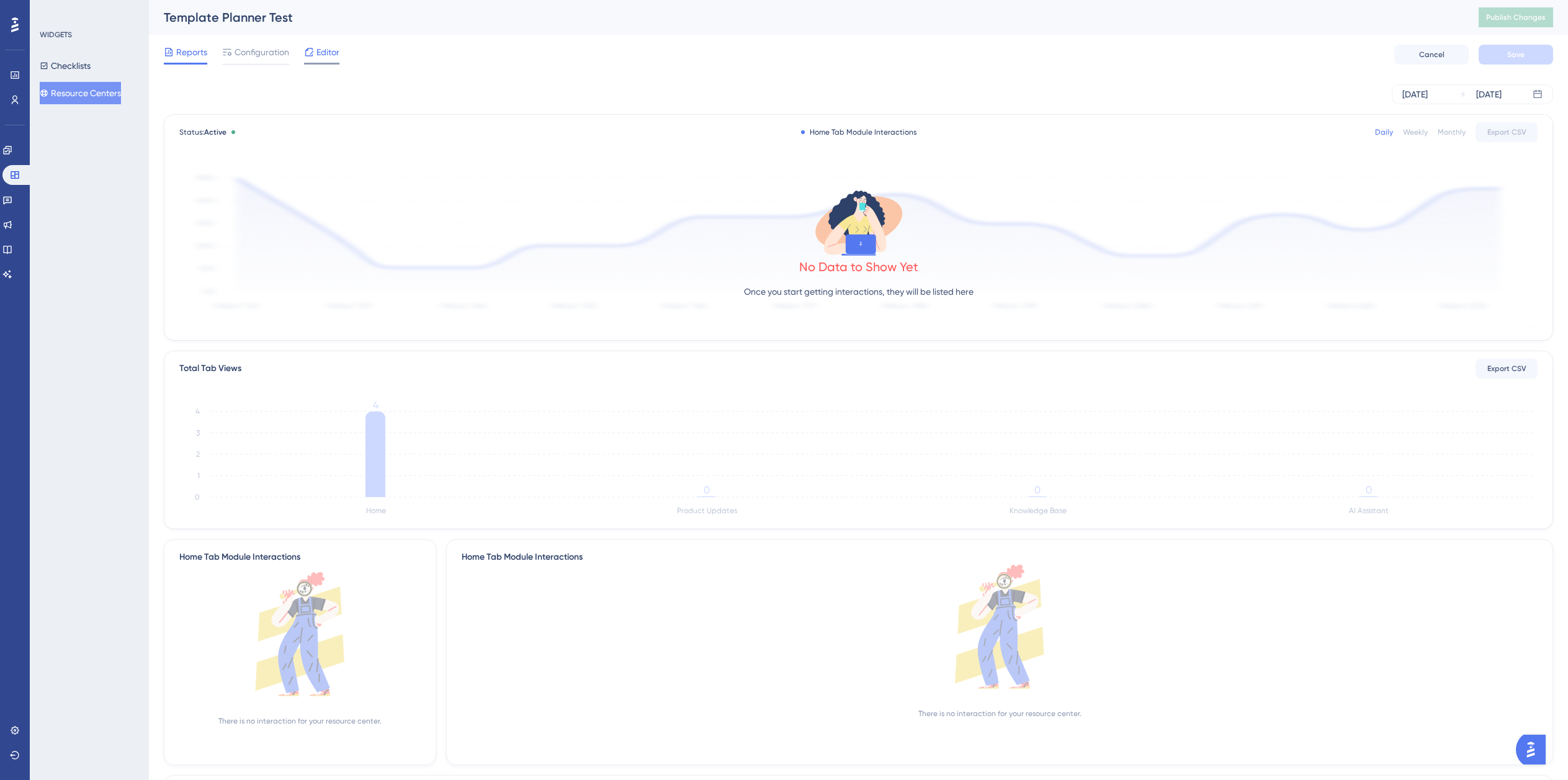
click at [320, 57] on span "Editor" at bounding box center [328, 52] width 23 height 15
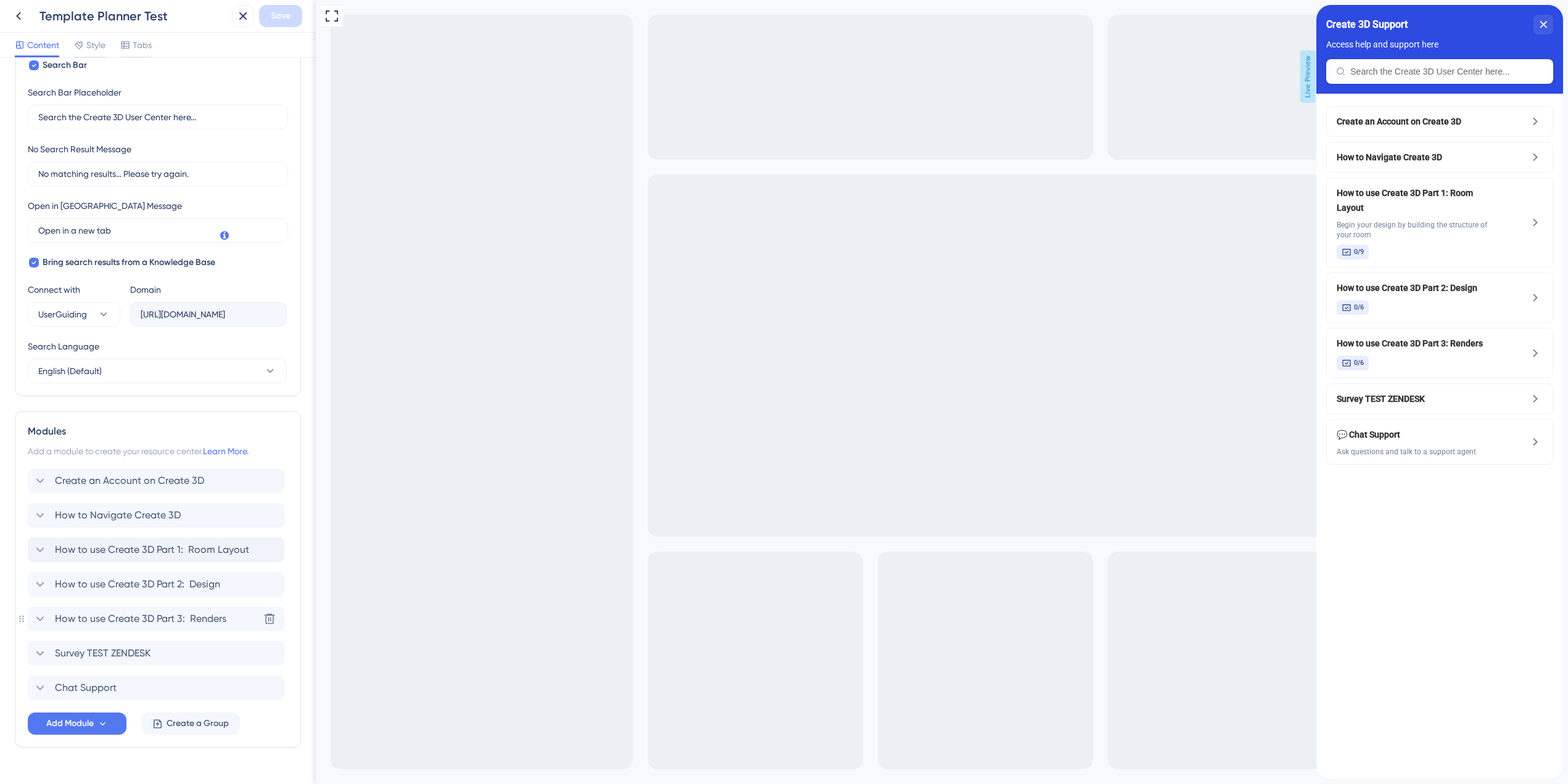
scroll to position [247, 0]
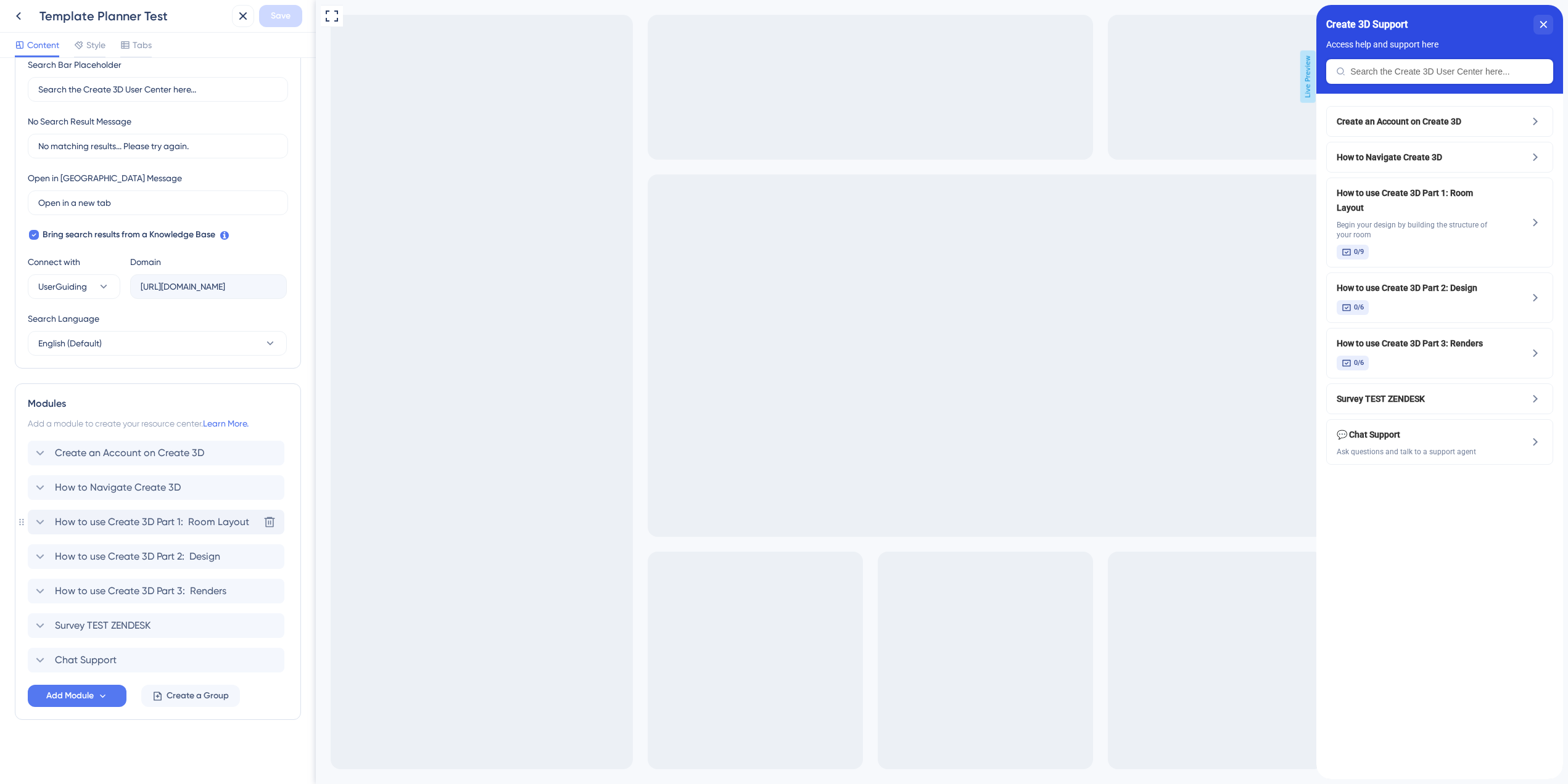
click at [35, 523] on icon at bounding box center [39, 522] width 15 height 15
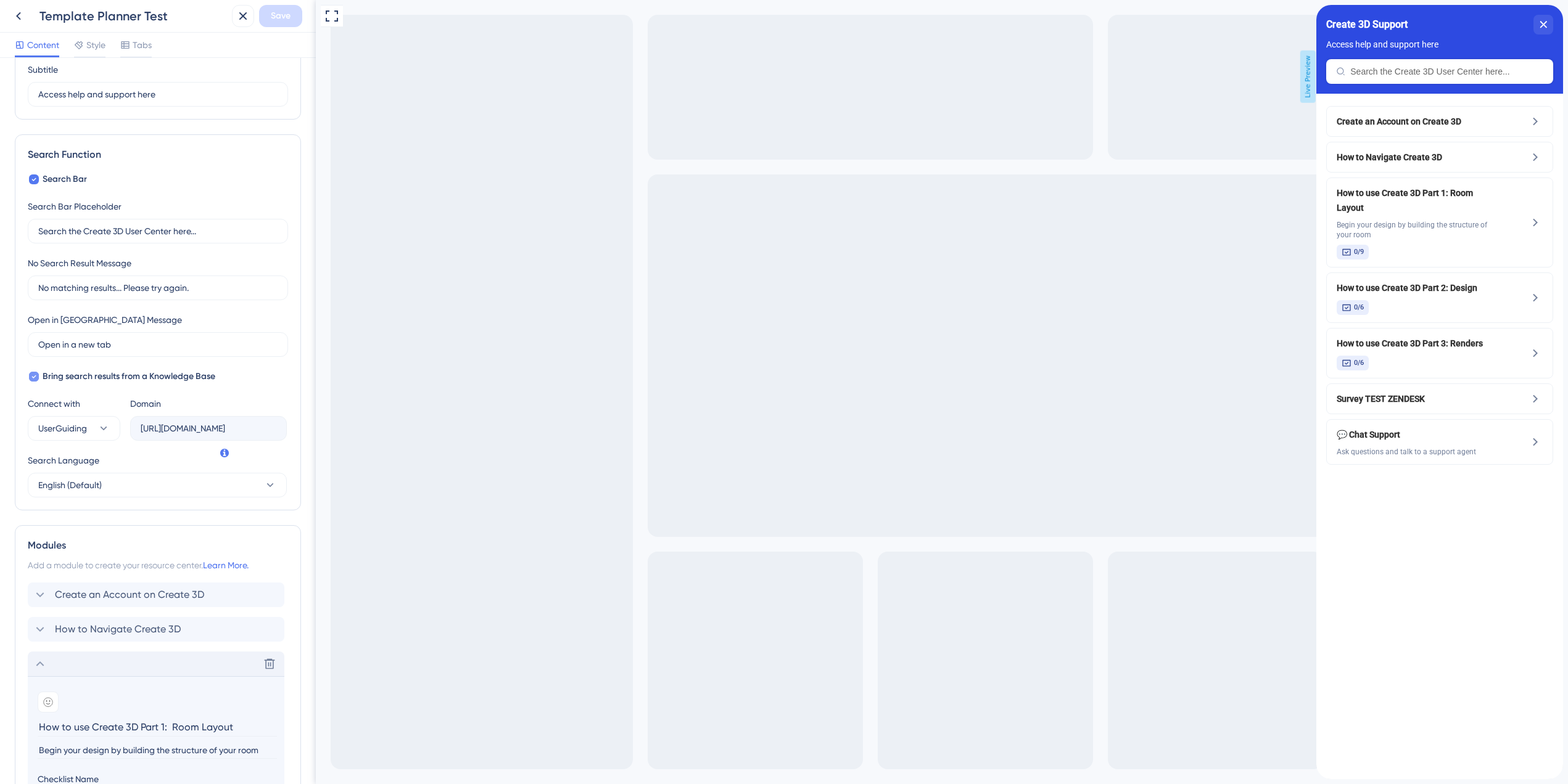
scroll to position [28, 0]
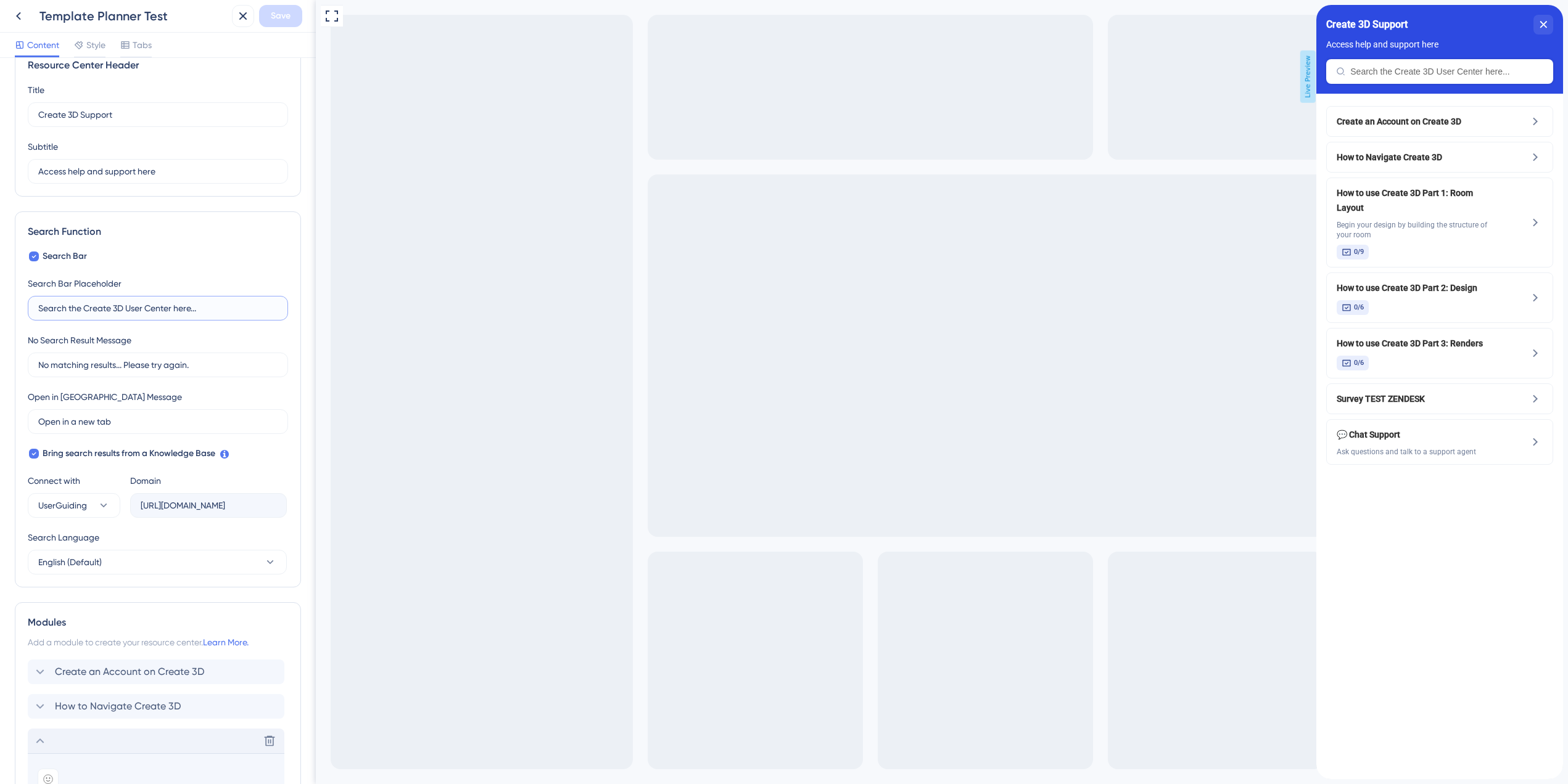
drag, startPoint x: 86, startPoint y: 308, endPoint x: 122, endPoint y: 308, distance: 36.0
click at [122, 308] on input "Search the Create 3D User Center here..." at bounding box center [158, 308] width 239 height 14
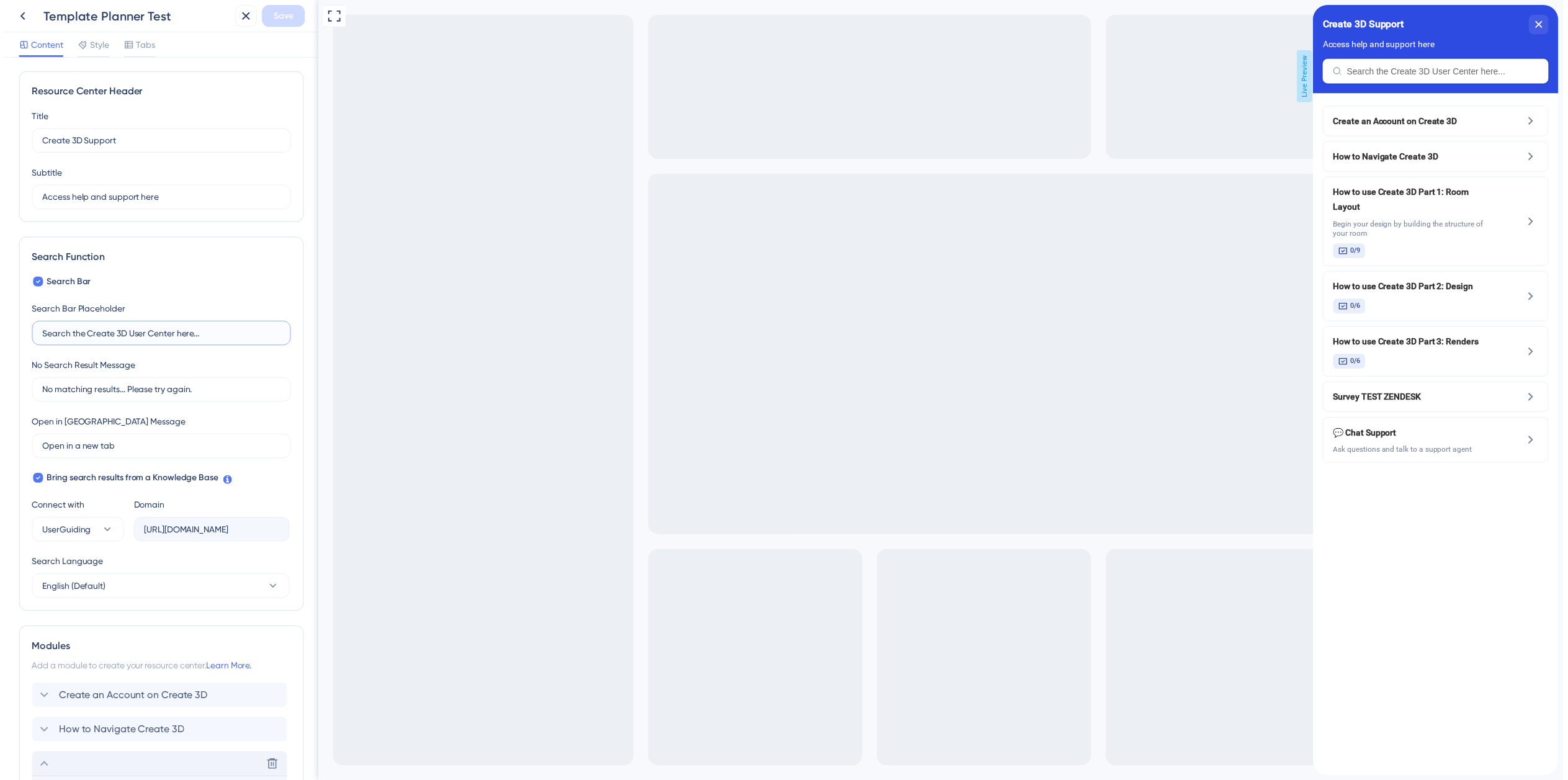
scroll to position [0, 0]
click at [18, 17] on icon at bounding box center [19, 16] width 5 height 8
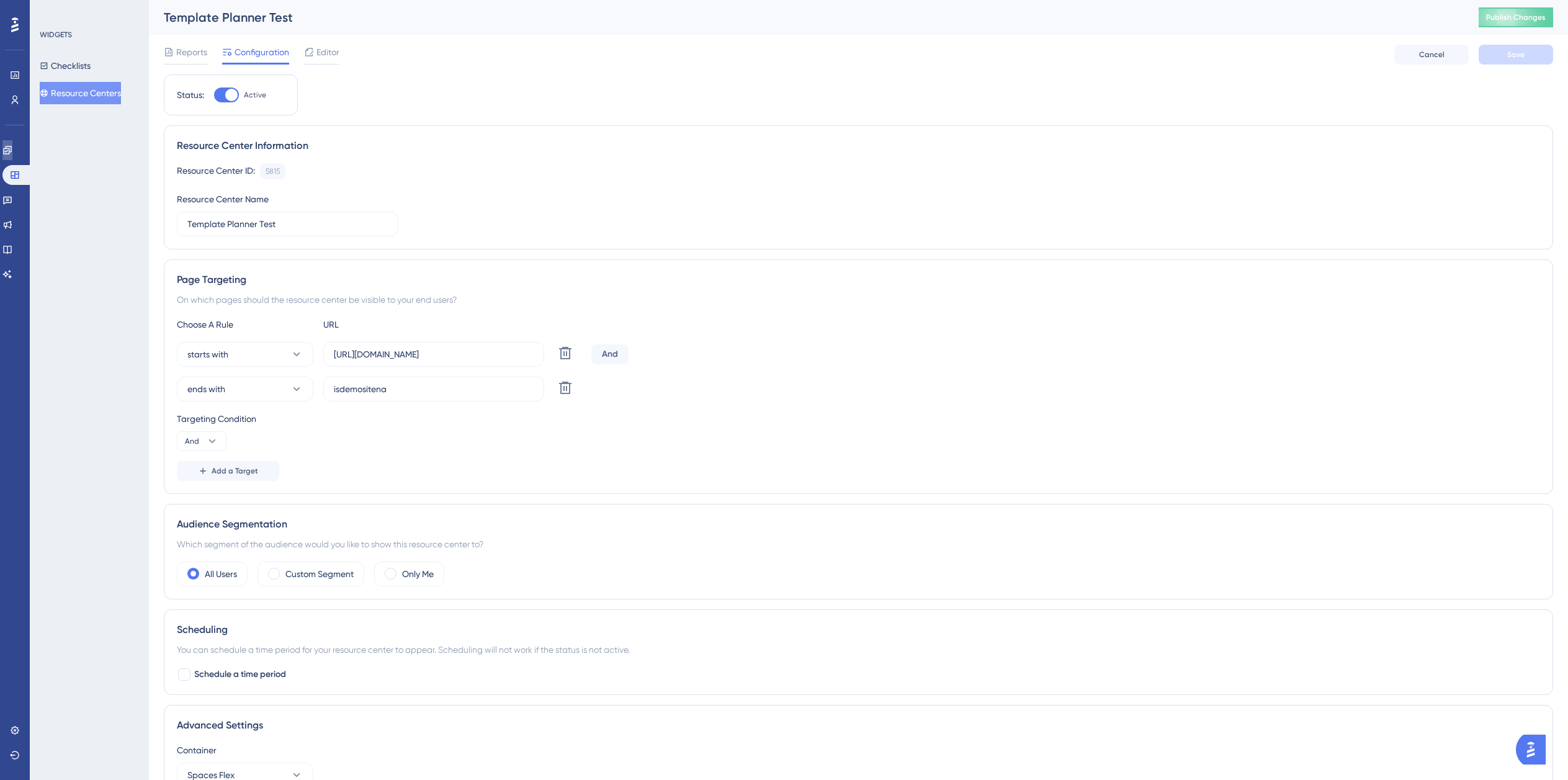
click at [12, 157] on link at bounding box center [7, 151] width 10 height 20
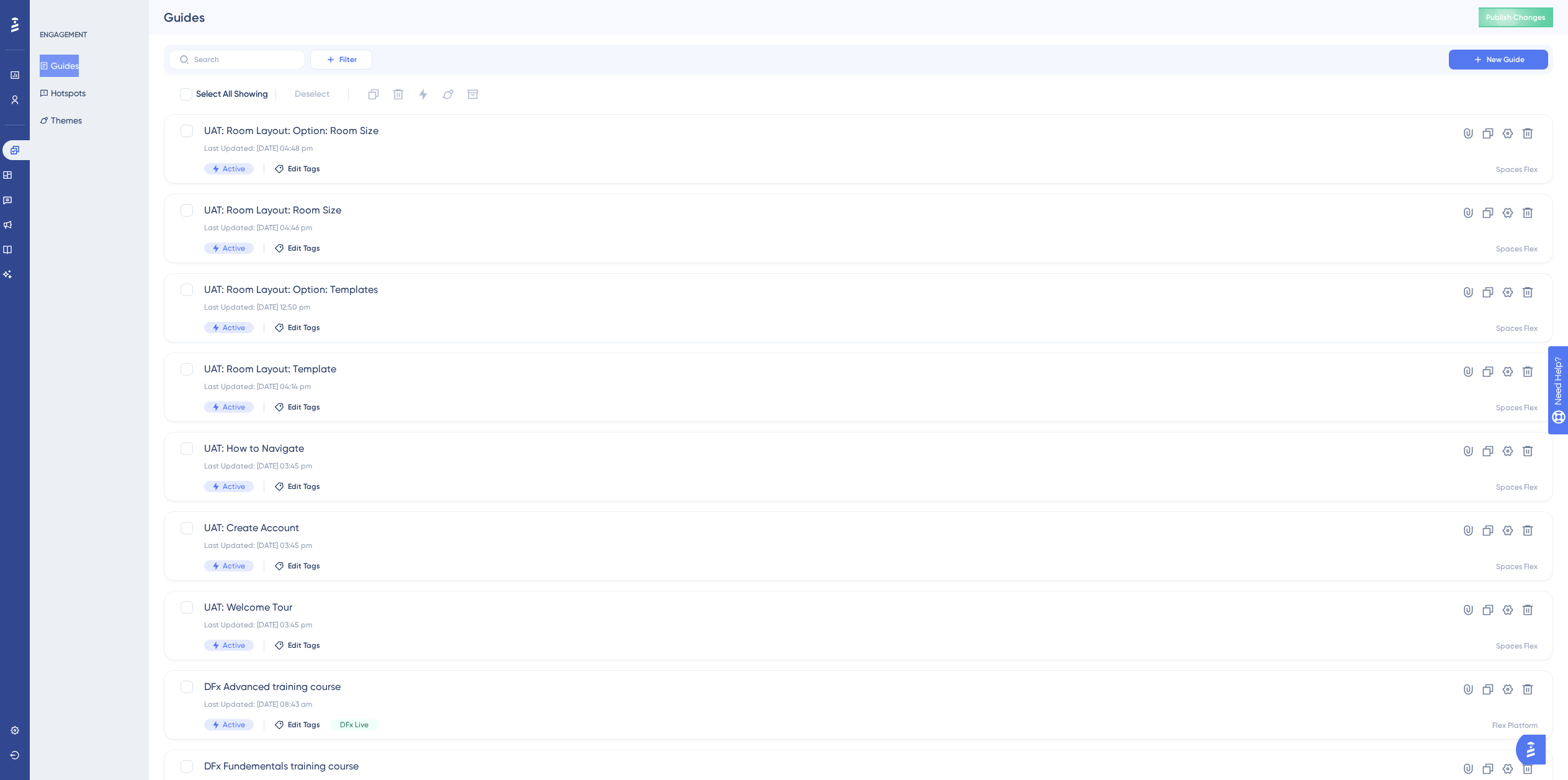
click at [363, 55] on button "Filter" at bounding box center [341, 60] width 62 height 20
click at [334, 92] on span "Tags" at bounding box center [337, 95] width 19 height 15
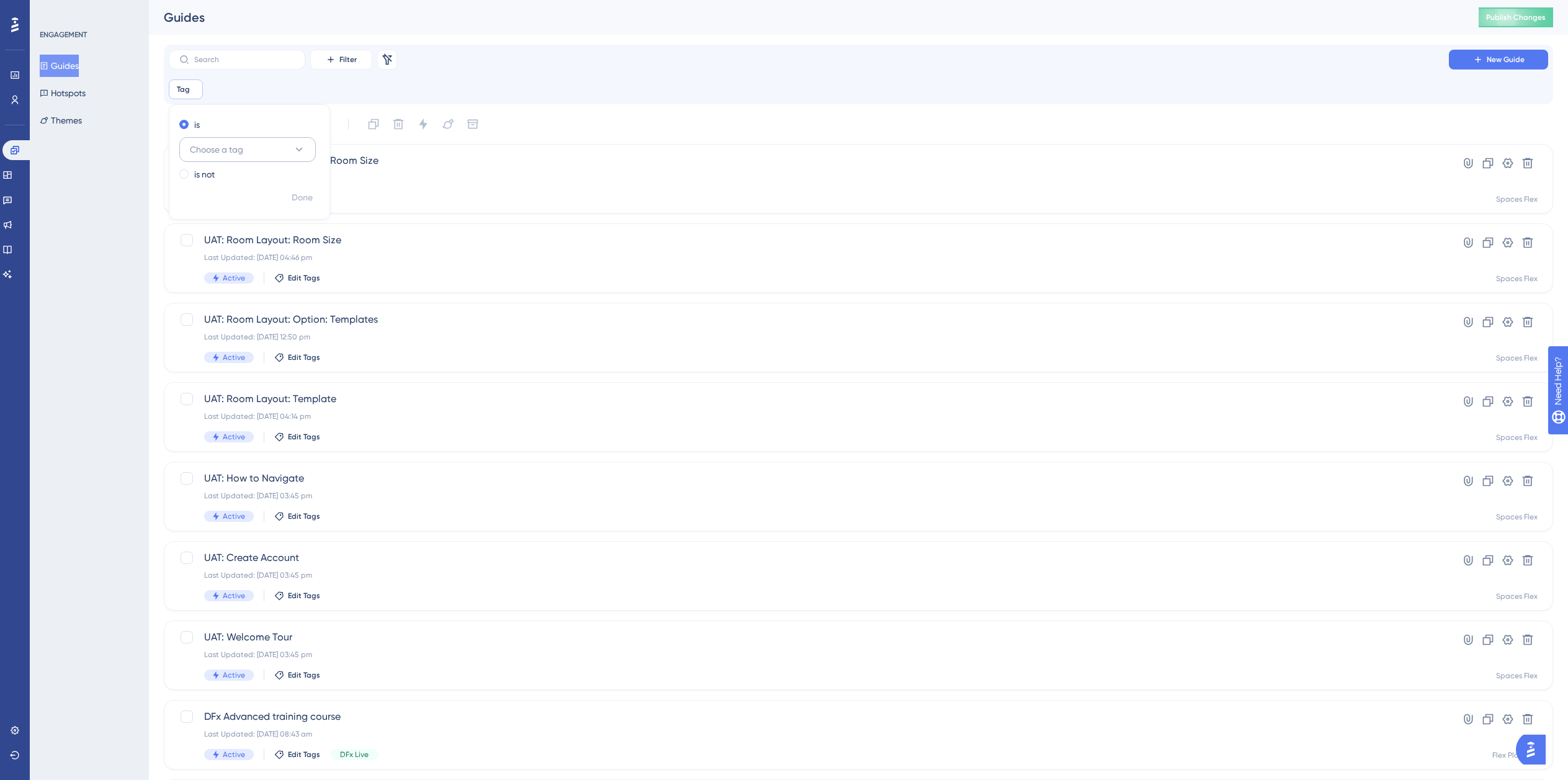
click at [238, 149] on span "Choose a tag" at bounding box center [216, 149] width 54 height 15
click at [619, 154] on span "UAT: Room Layout: Option: Room Size" at bounding box center [808, 161] width 1210 height 15
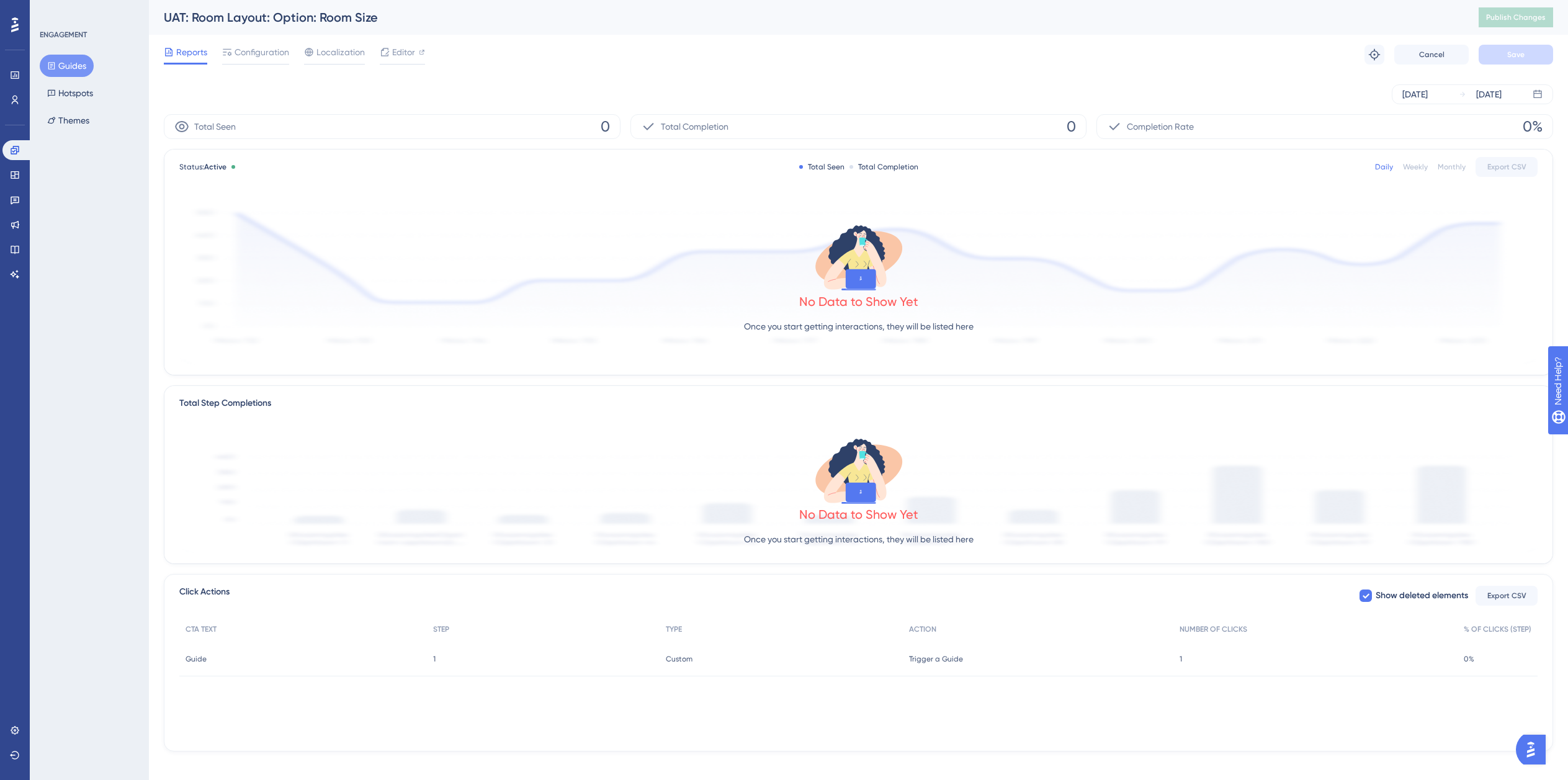
click at [59, 57] on button "Guides" at bounding box center [67, 65] width 54 height 23
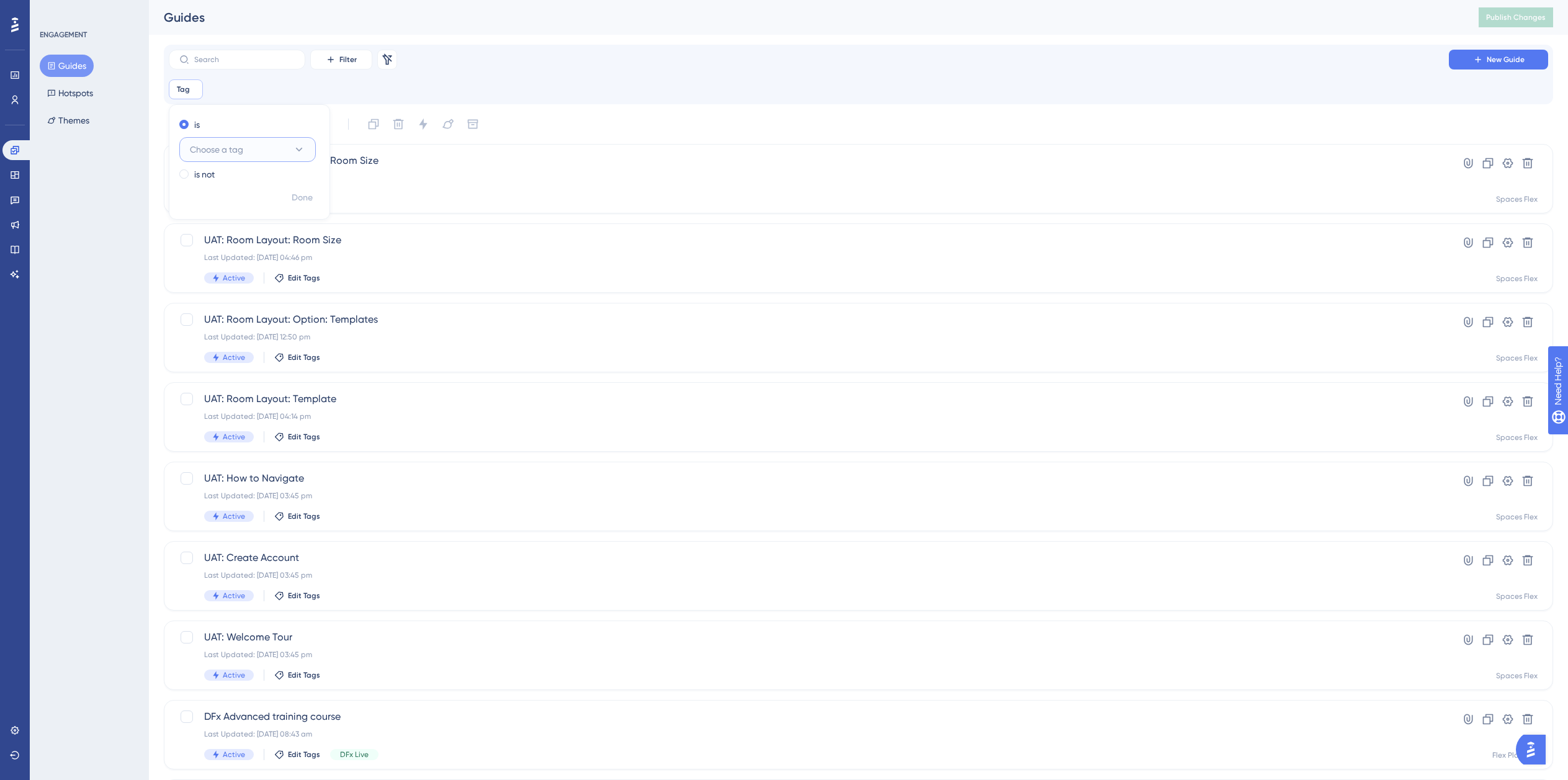
click at [255, 152] on button "Choose a tag" at bounding box center [247, 150] width 137 height 25
click at [234, 477] on span "SFx Template" at bounding box center [223, 473] width 54 height 15
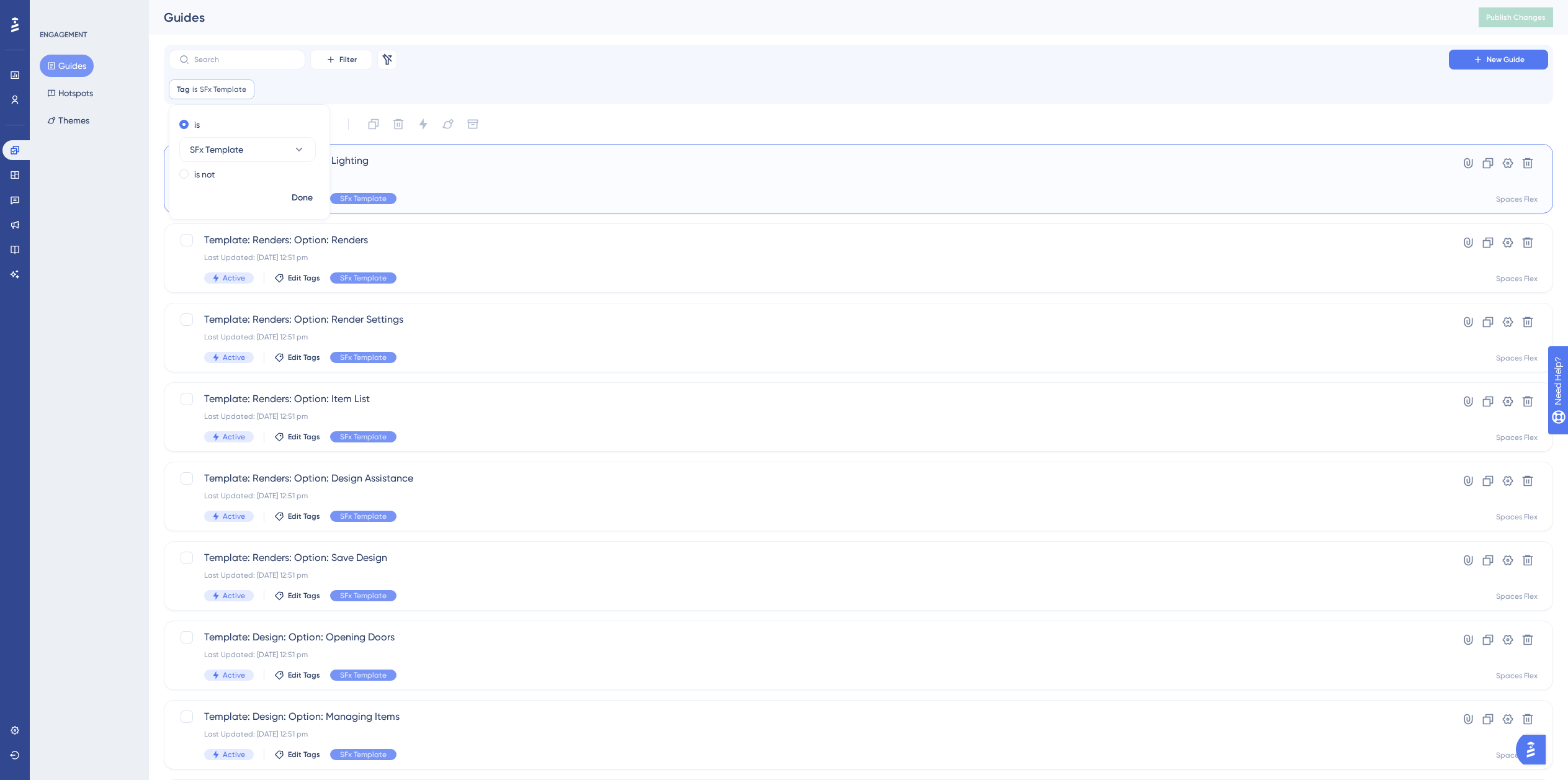
click at [771, 194] on div "Active Edit Tags SFx Template" at bounding box center [808, 199] width 1210 height 11
click at [301, 97] on div "Tag is SFx Template SFx Template Remove is SFx Template is not Done" at bounding box center [859, 89] width 1379 height 20
click at [242, 88] on icon at bounding box center [245, 89] width 8 height 8
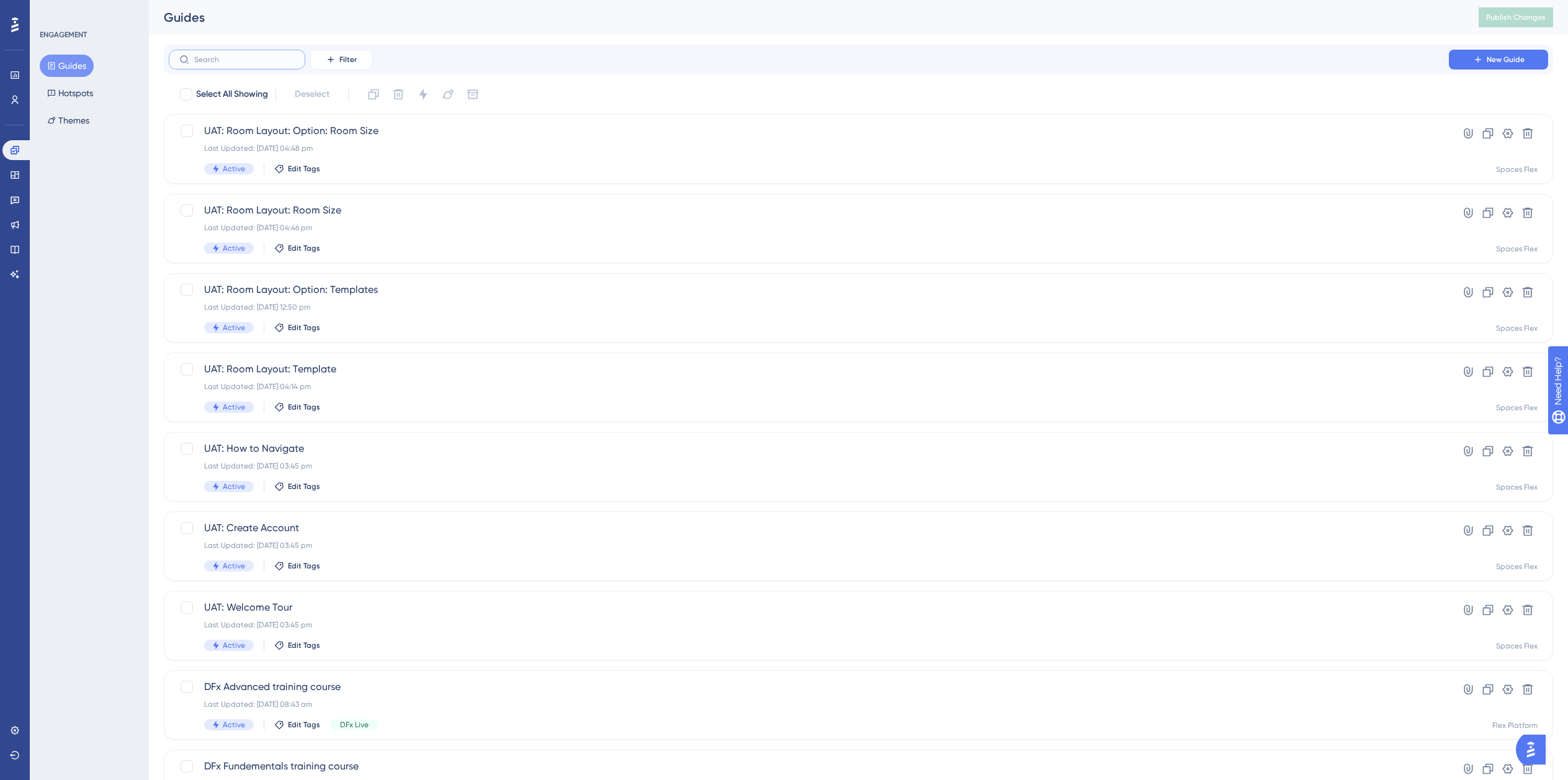
click at [248, 57] on input "text" at bounding box center [244, 59] width 101 height 9
type input "T"
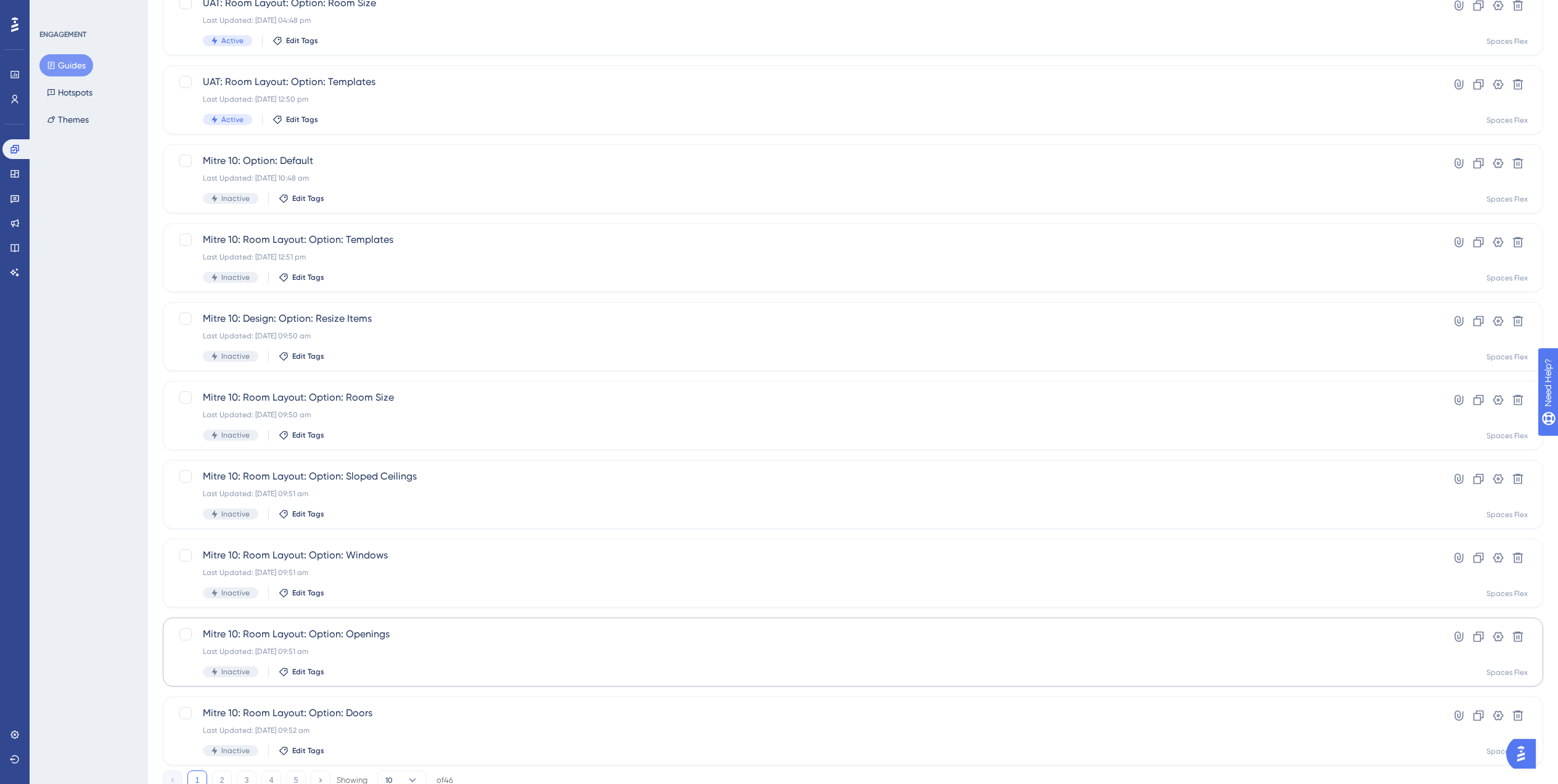
scroll to position [173, 0]
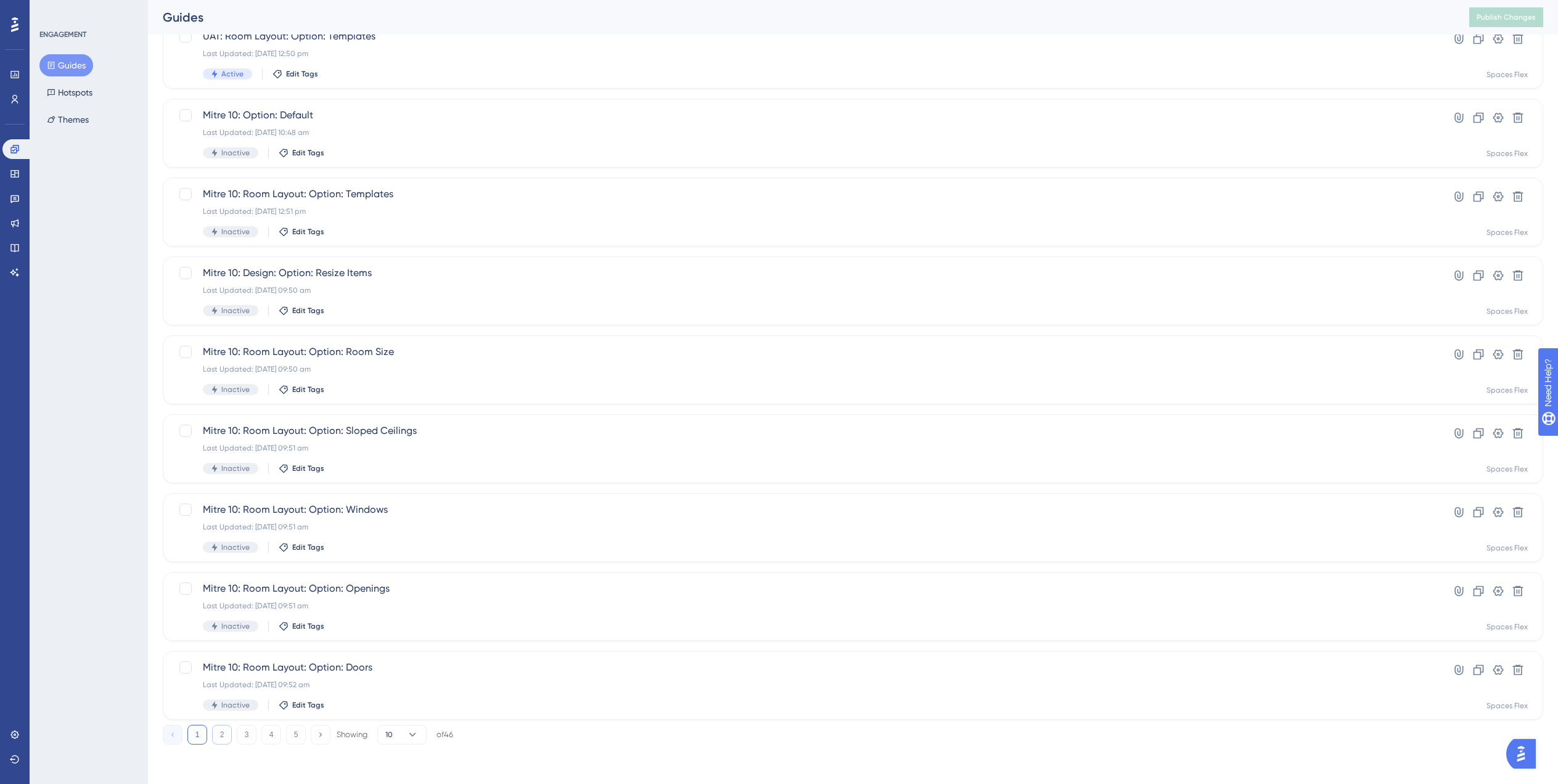
type input "Option"
click at [220, 730] on button "2" at bounding box center [222, 735] width 20 height 20
click at [239, 735] on button "3" at bounding box center [247, 735] width 20 height 20
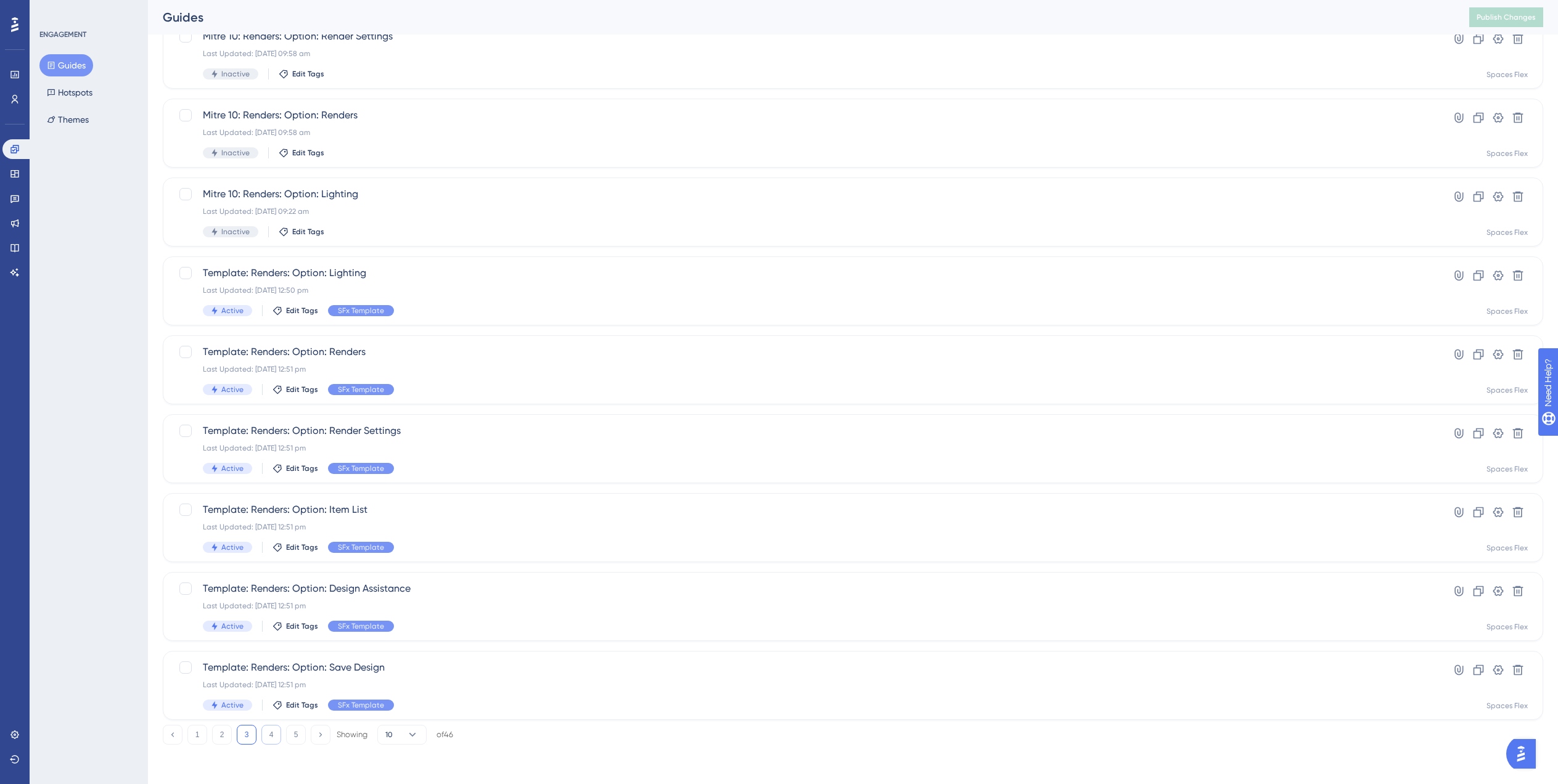
click at [269, 740] on button "4" at bounding box center [271, 735] width 20 height 20
click at [294, 743] on button "5" at bounding box center [296, 735] width 20 height 20
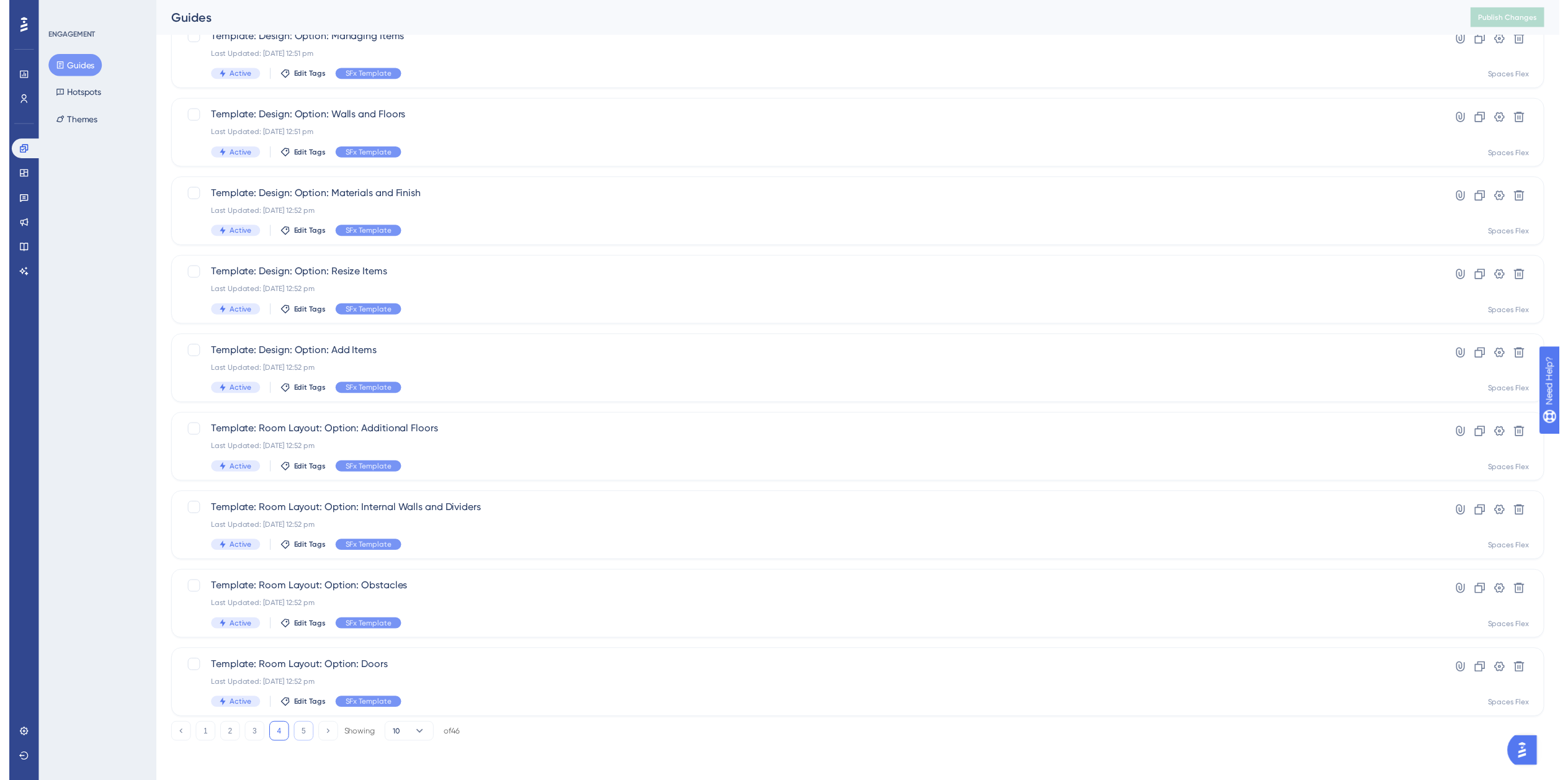
scroll to position [0, 0]
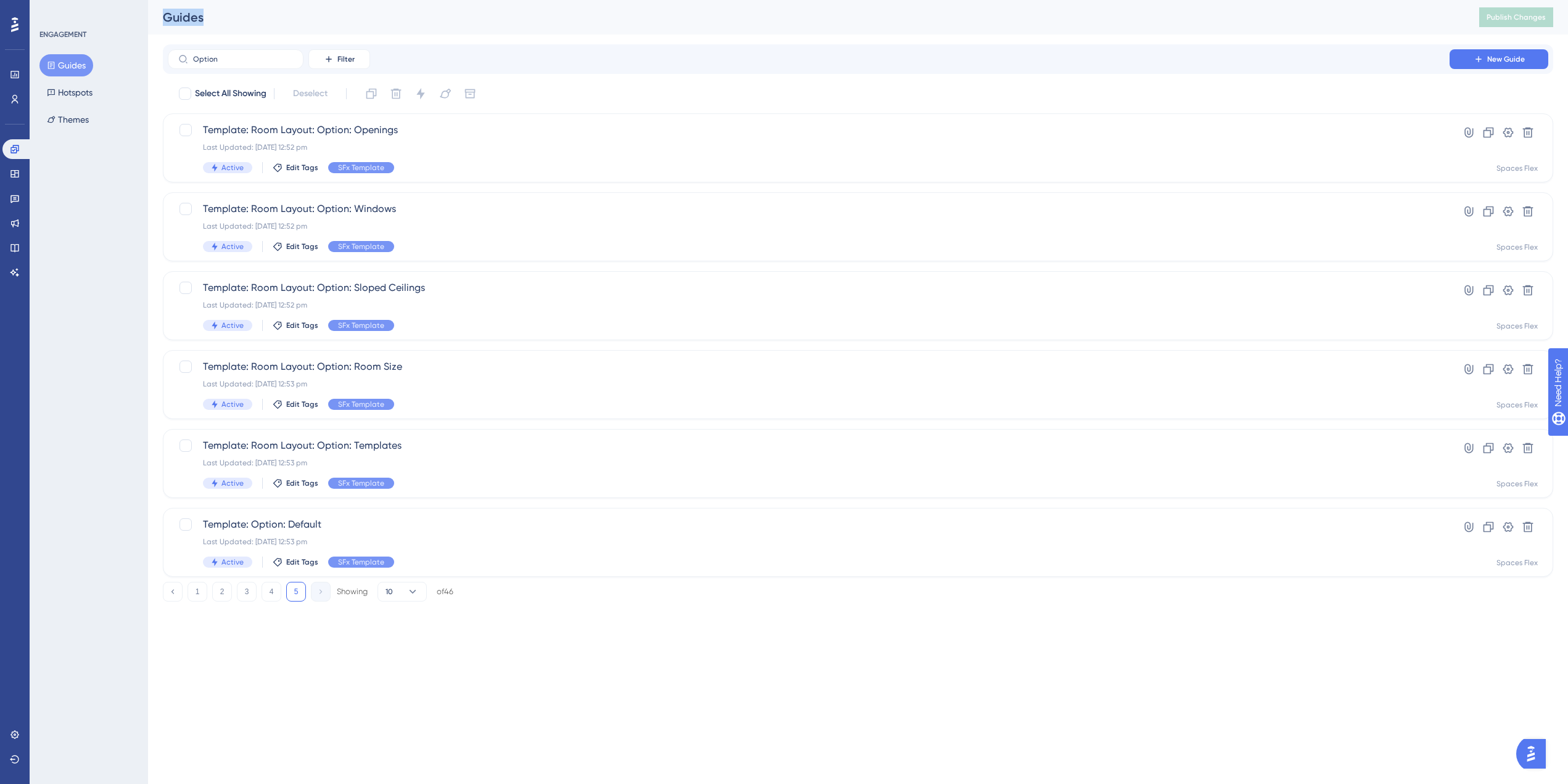
drag, startPoint x: 263, startPoint y: 54, endPoint x: 113, endPoint y: 57, distance: 150.0
click at [148, 57] on div "Performance Users Engagement Widgets Feedback Product Updates Knowledge Base AI…" at bounding box center [858, 311] width 1420 height 621
click at [248, 63] on label "Option" at bounding box center [236, 59] width 136 height 20
click at [248, 63] on input "Option" at bounding box center [243, 59] width 100 height 8
click at [248, 63] on label "Option" at bounding box center [236, 59] width 136 height 20
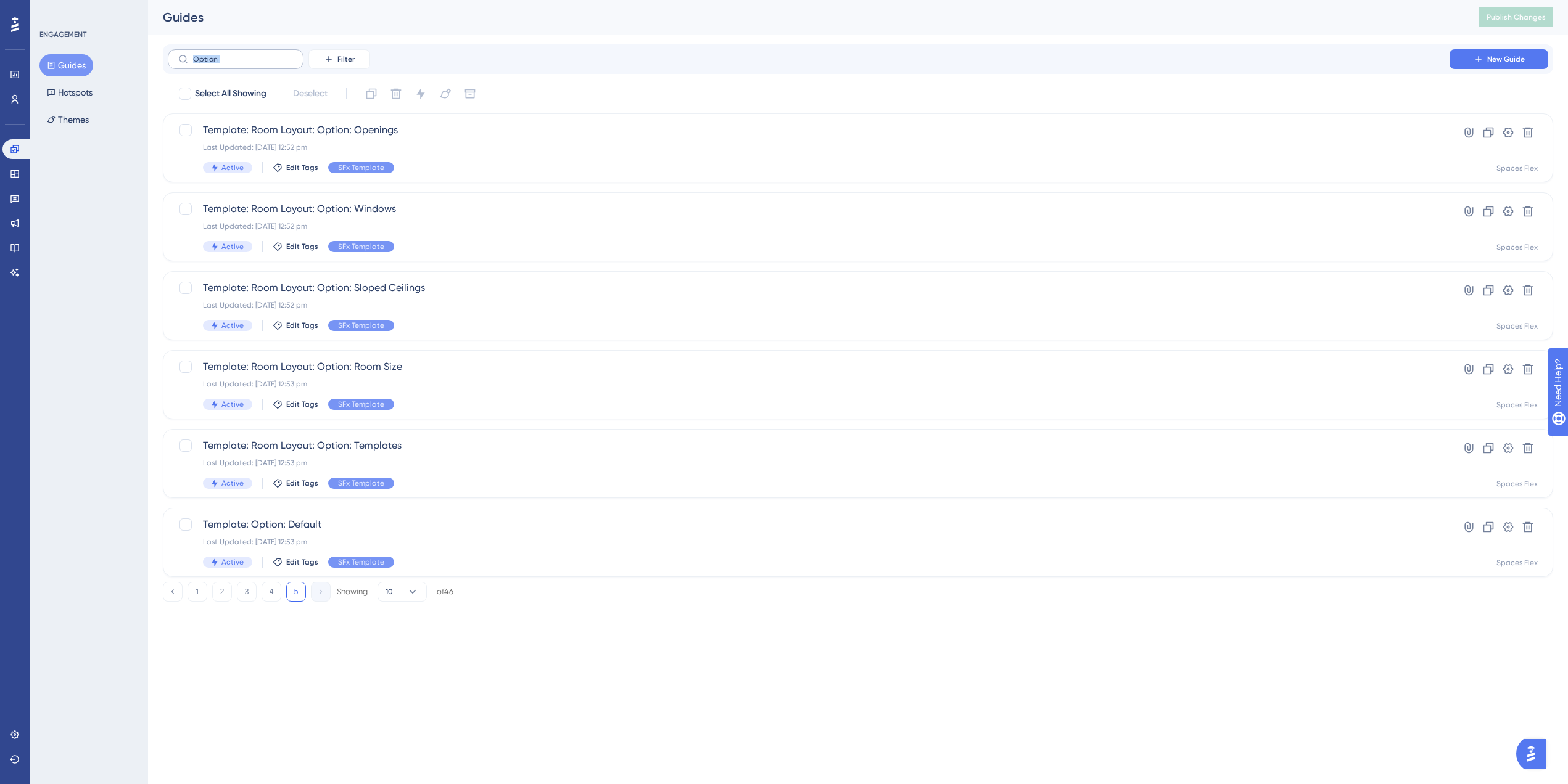
click at [248, 63] on input "Option" at bounding box center [243, 59] width 100 height 8
click at [247, 63] on label "Option" at bounding box center [236, 59] width 136 height 20
click at [247, 63] on input "Option" at bounding box center [243, 59] width 100 height 8
click at [247, 63] on label "Option" at bounding box center [236, 59] width 136 height 20
click at [247, 63] on input "Option" at bounding box center [243, 59] width 100 height 8
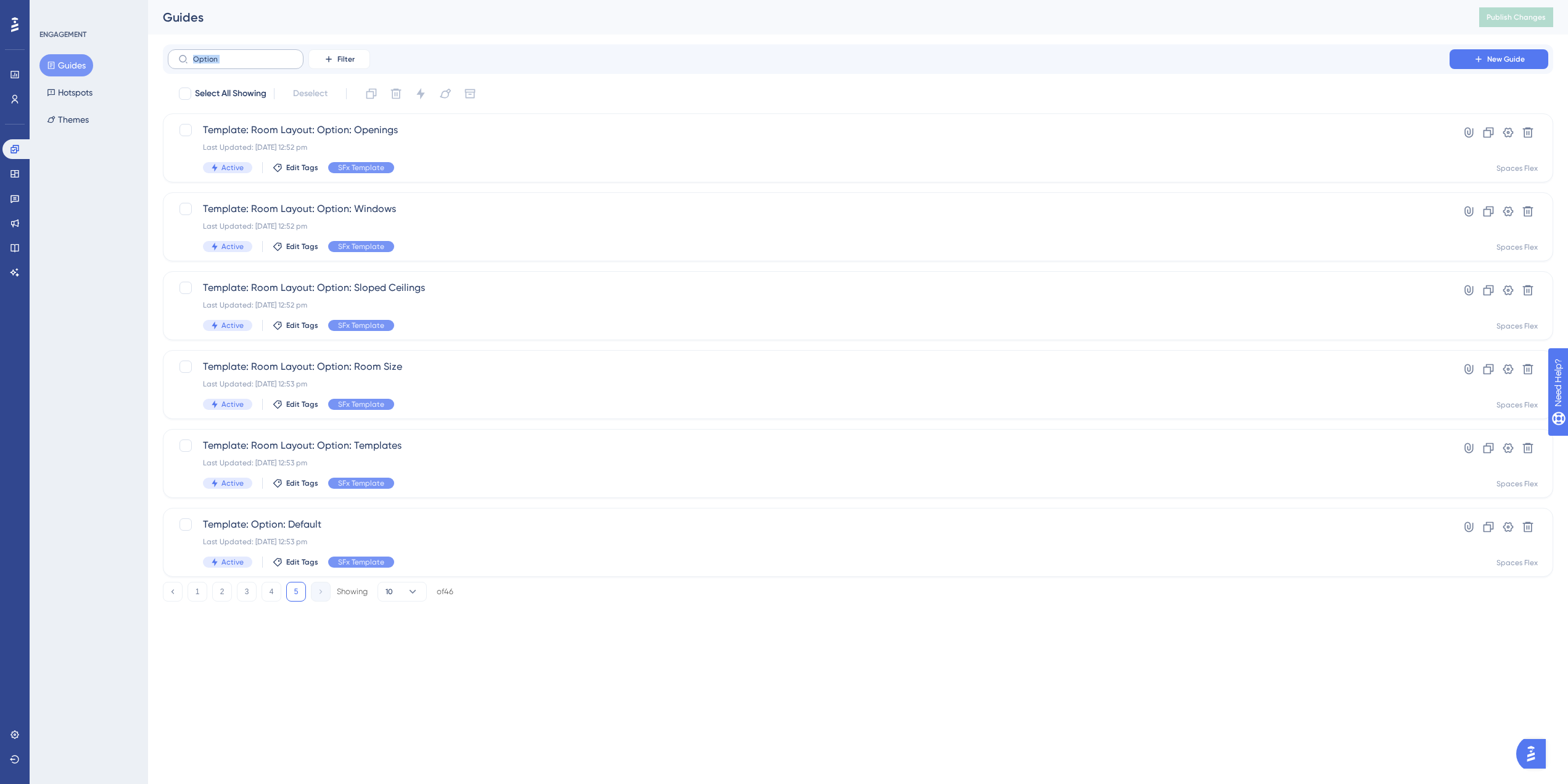
click at [247, 63] on label "Option" at bounding box center [236, 59] width 136 height 20
click at [247, 63] on input "Option" at bounding box center [243, 59] width 100 height 8
click at [247, 63] on label "Option" at bounding box center [236, 59] width 136 height 20
click at [247, 63] on input "Option" at bounding box center [243, 59] width 100 height 8
click at [247, 63] on label "Option" at bounding box center [236, 59] width 136 height 20
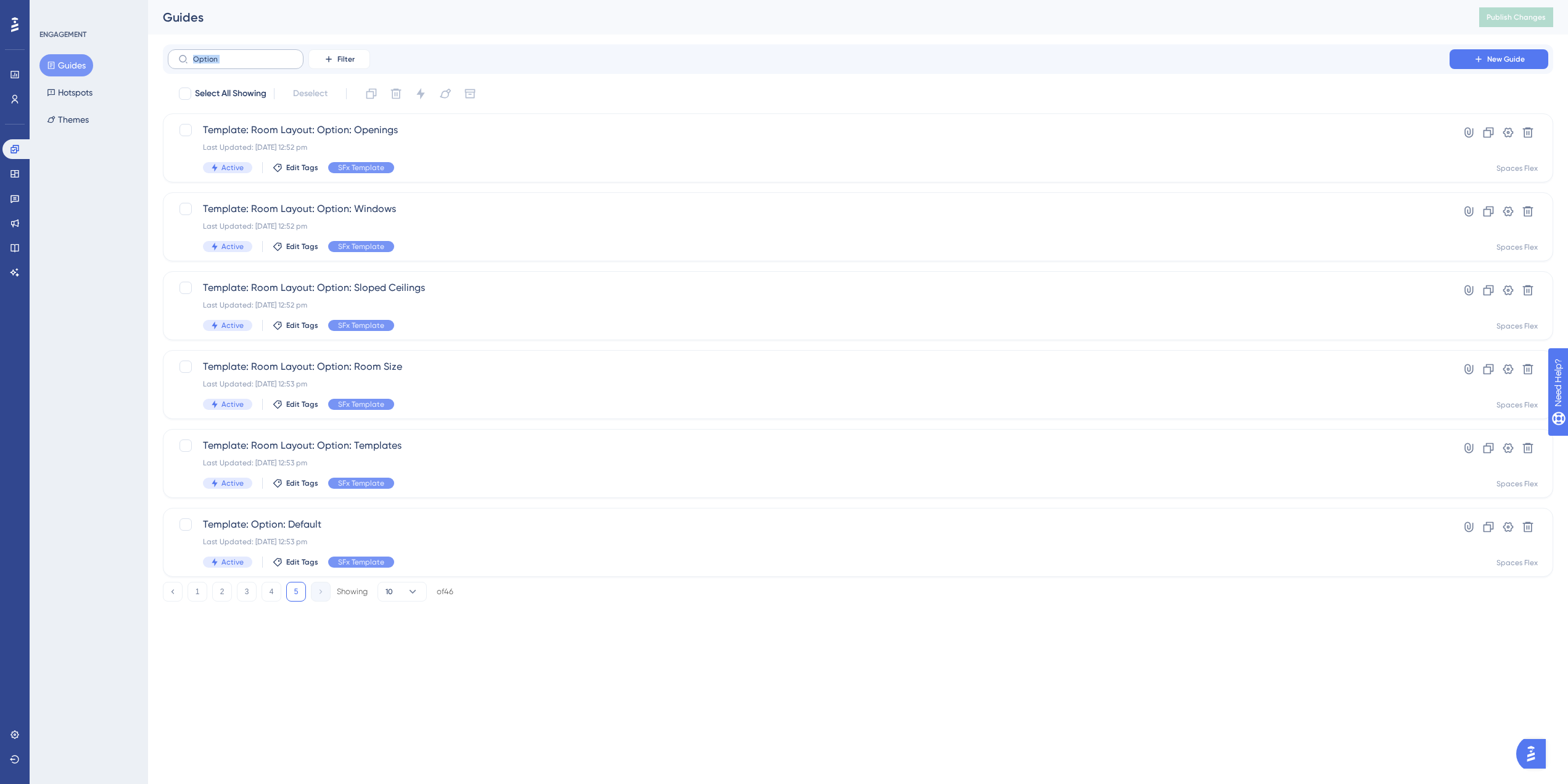
click at [247, 63] on input "Option" at bounding box center [243, 59] width 100 height 8
click at [247, 63] on label "Option" at bounding box center [236, 59] width 136 height 20
click at [247, 63] on input "Option" at bounding box center [243, 59] width 100 height 8
click at [247, 63] on label "Option" at bounding box center [236, 59] width 136 height 20
click at [247, 63] on input "Option" at bounding box center [243, 59] width 100 height 8
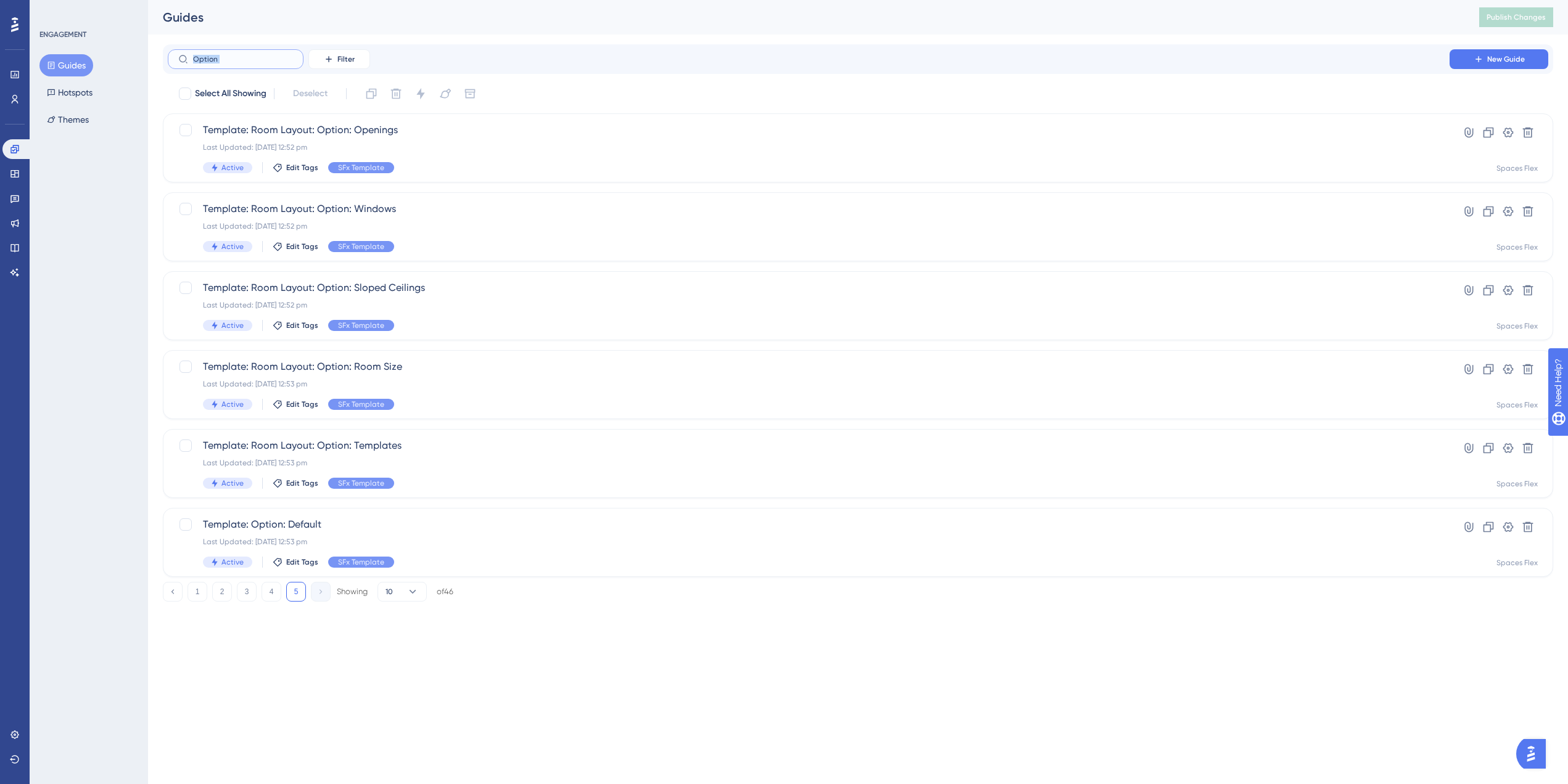
click at [211, 57] on input "Option" at bounding box center [243, 59] width 100 height 8
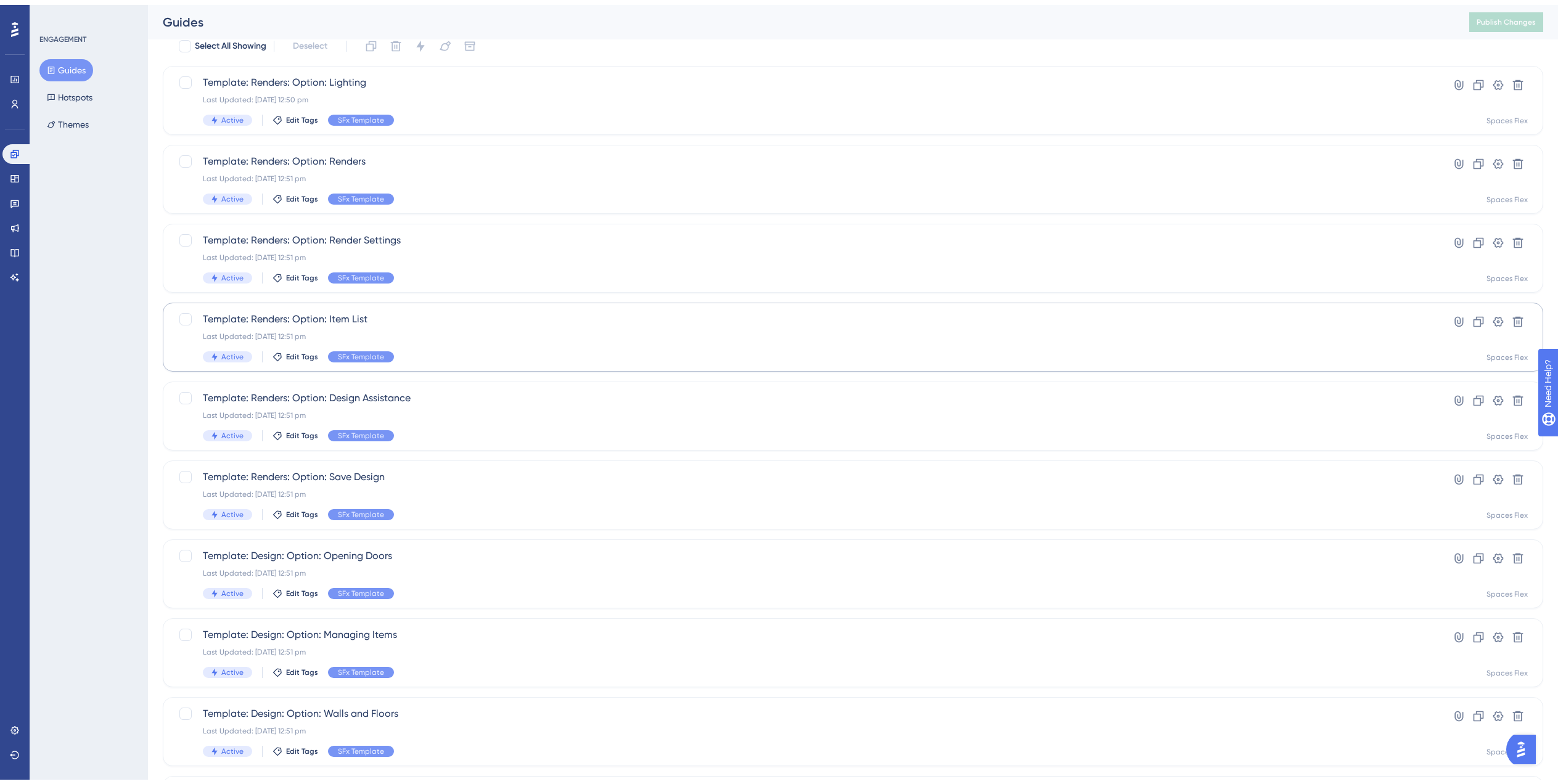
scroll to position [173, 0]
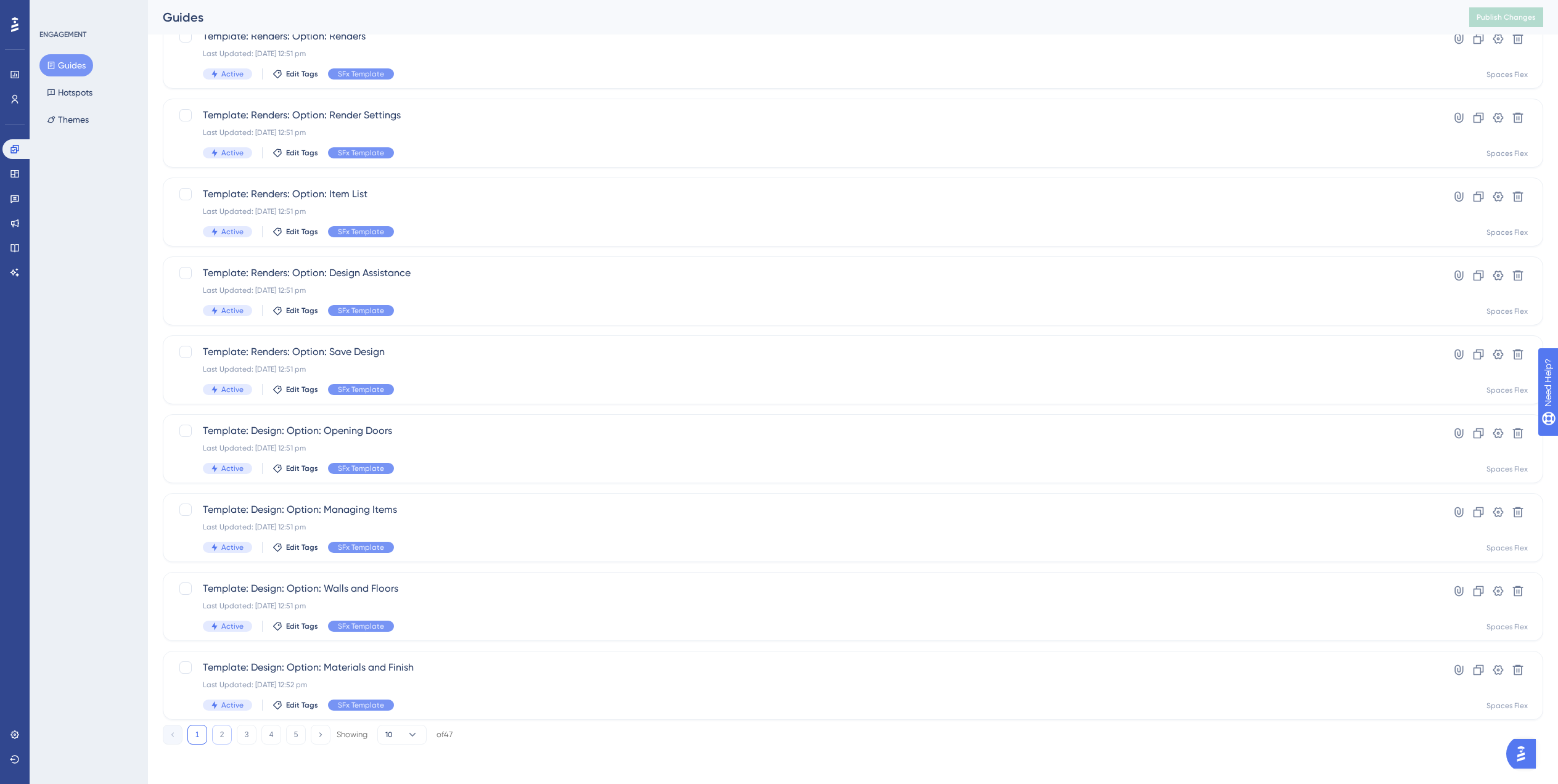
type input "Template:"
click at [223, 740] on button "2" at bounding box center [222, 735] width 20 height 20
click at [254, 736] on button "3" at bounding box center [247, 735] width 20 height 20
click at [278, 731] on button "4" at bounding box center [271, 735] width 20 height 20
click at [298, 737] on button "5" at bounding box center [296, 735] width 20 height 20
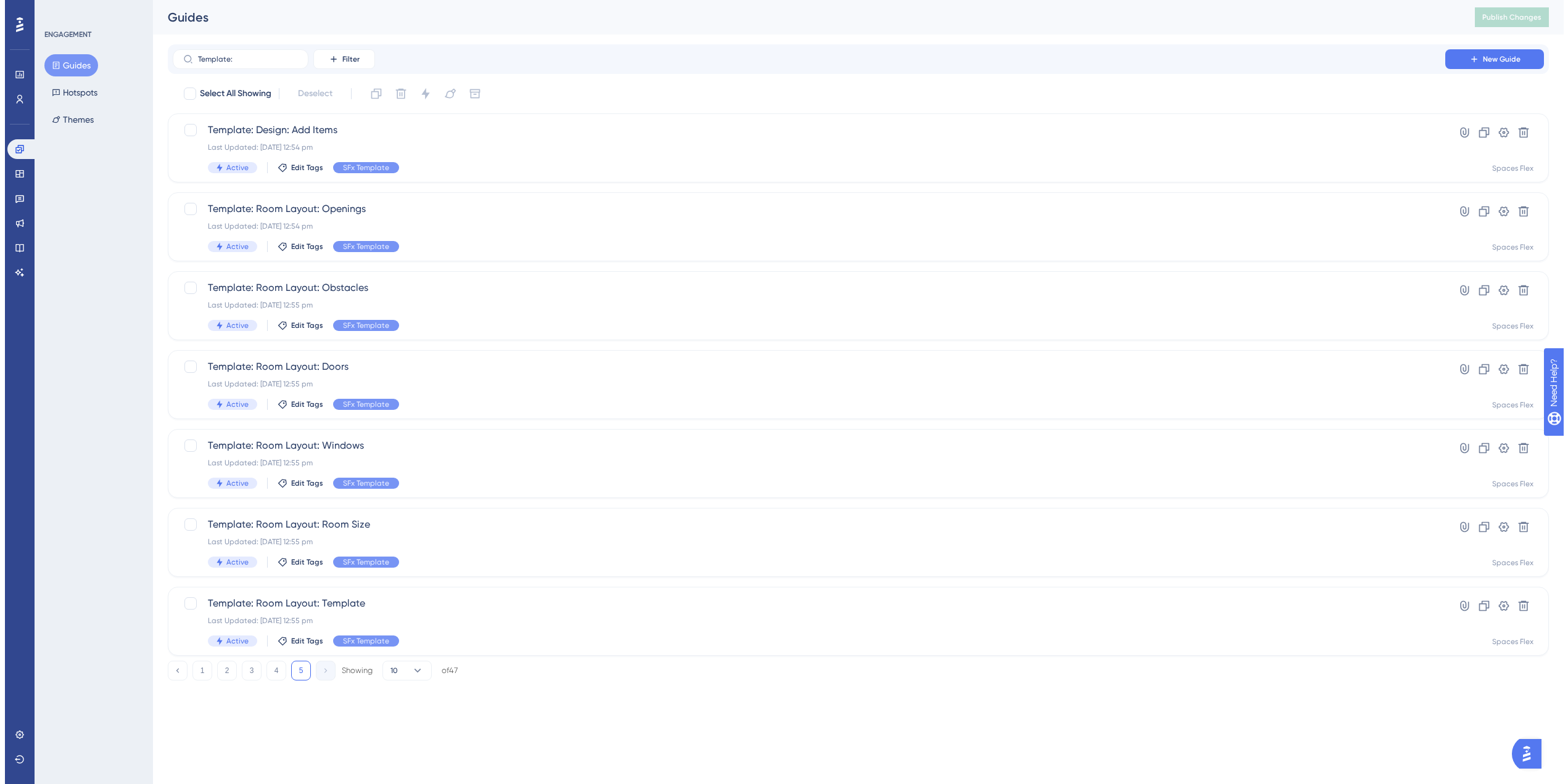
scroll to position [0, 0]
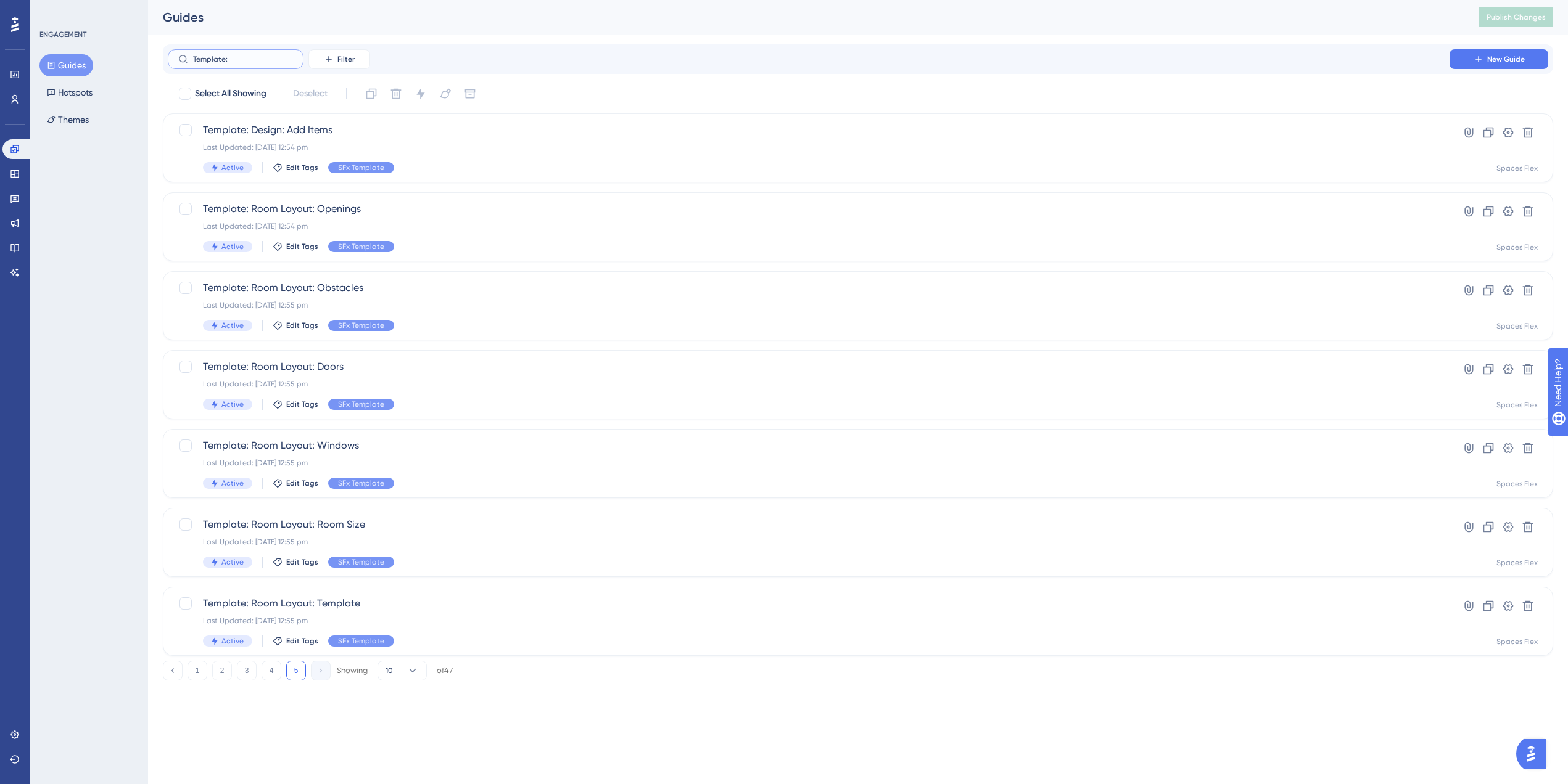
drag, startPoint x: 250, startPoint y: 60, endPoint x: 159, endPoint y: 56, distance: 91.1
click at [159, 56] on div "Performance Users Engagement Widgets Feedback Product Updates Knowledge Base AI…" at bounding box center [858, 350] width 1420 height 700
